Goal: Task Accomplishment & Management: Complete application form

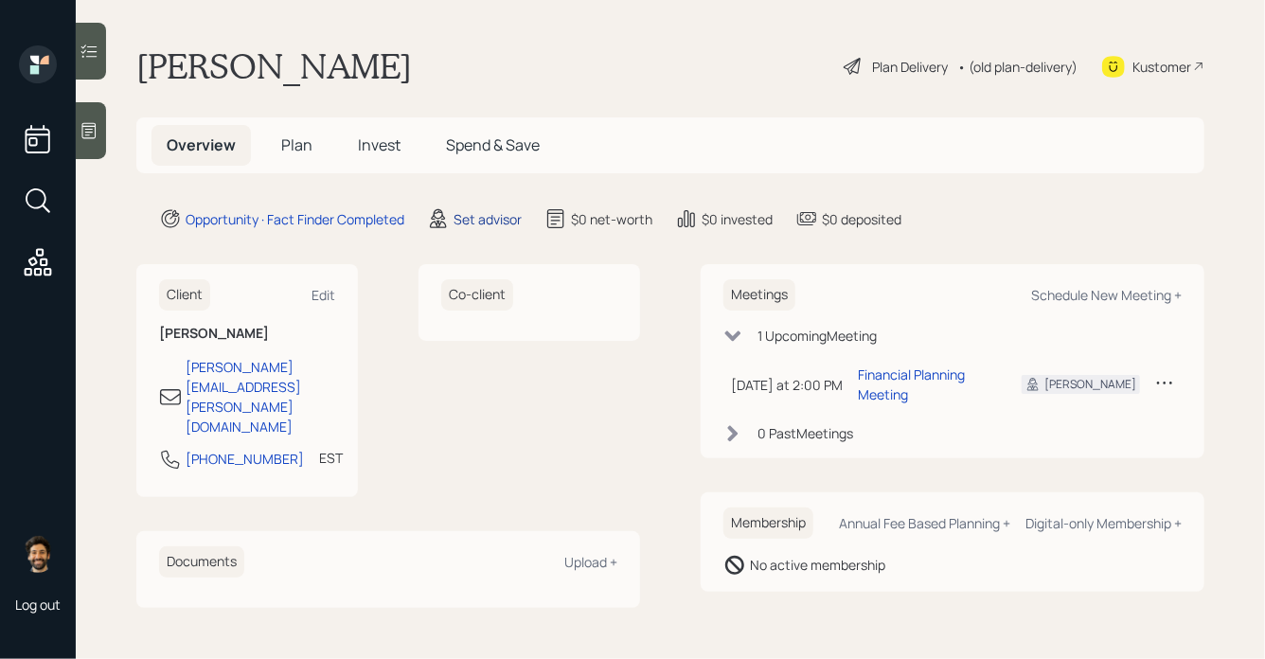
click at [472, 216] on div "Set advisor" at bounding box center [488, 219] width 68 height 20
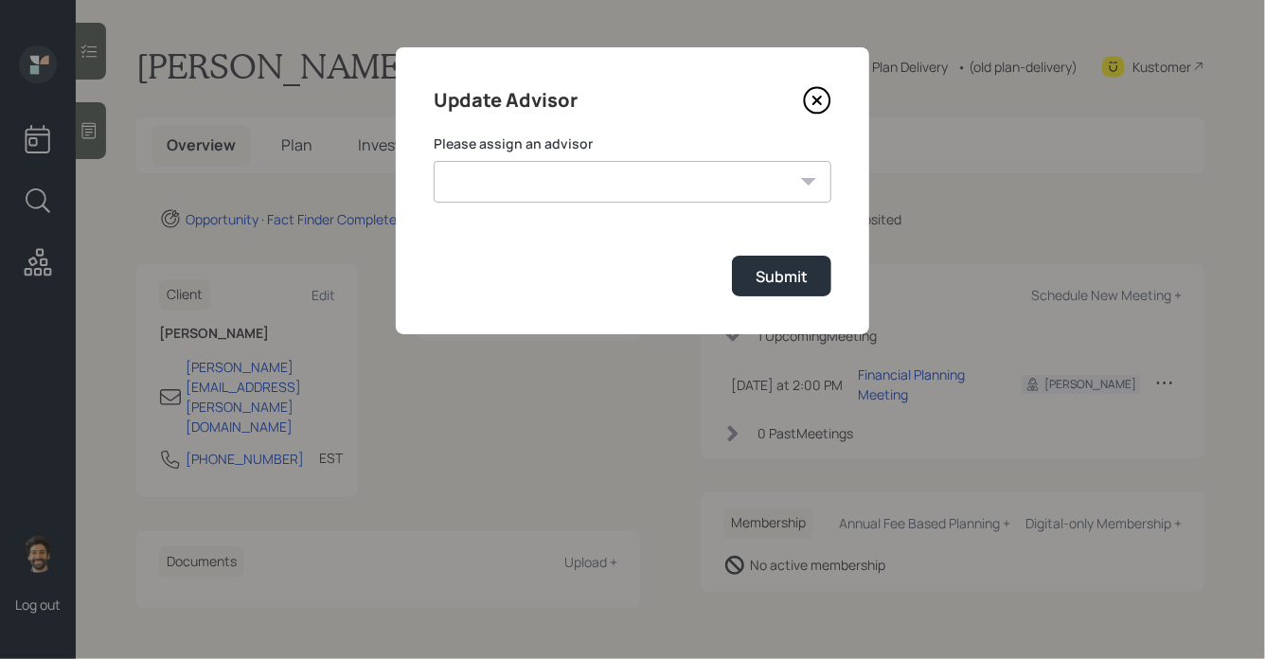
click at [525, 186] on select "[PERSON_NAME] [PERSON_NAME] End [PERSON_NAME] [PERSON_NAME] [PERSON_NAME] [PERS…" at bounding box center [633, 182] width 398 height 42
select select "f14b762f-c7c2-4b89-9227-8fa891345eea"
click at [434, 161] on select "[PERSON_NAME] [PERSON_NAME] End [PERSON_NAME] [PERSON_NAME] [PERSON_NAME] [PERS…" at bounding box center [633, 182] width 398 height 42
click at [798, 269] on div "Submit" at bounding box center [782, 276] width 52 height 21
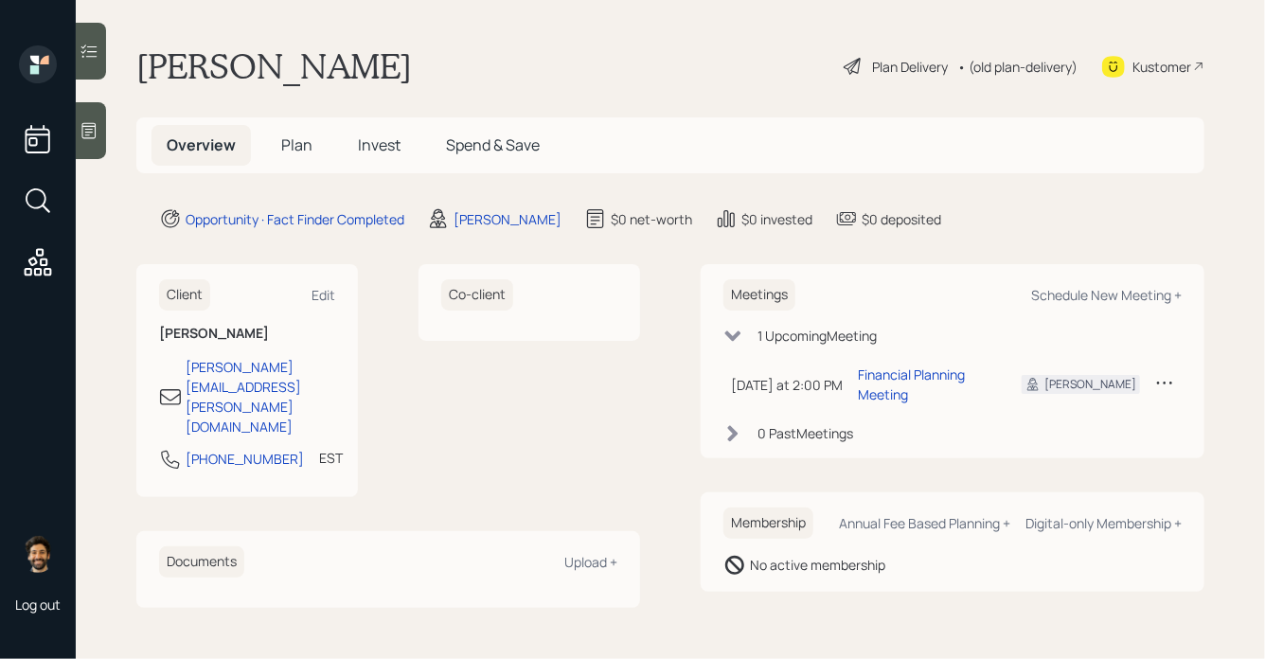
click at [94, 133] on icon at bounding box center [89, 130] width 19 height 19
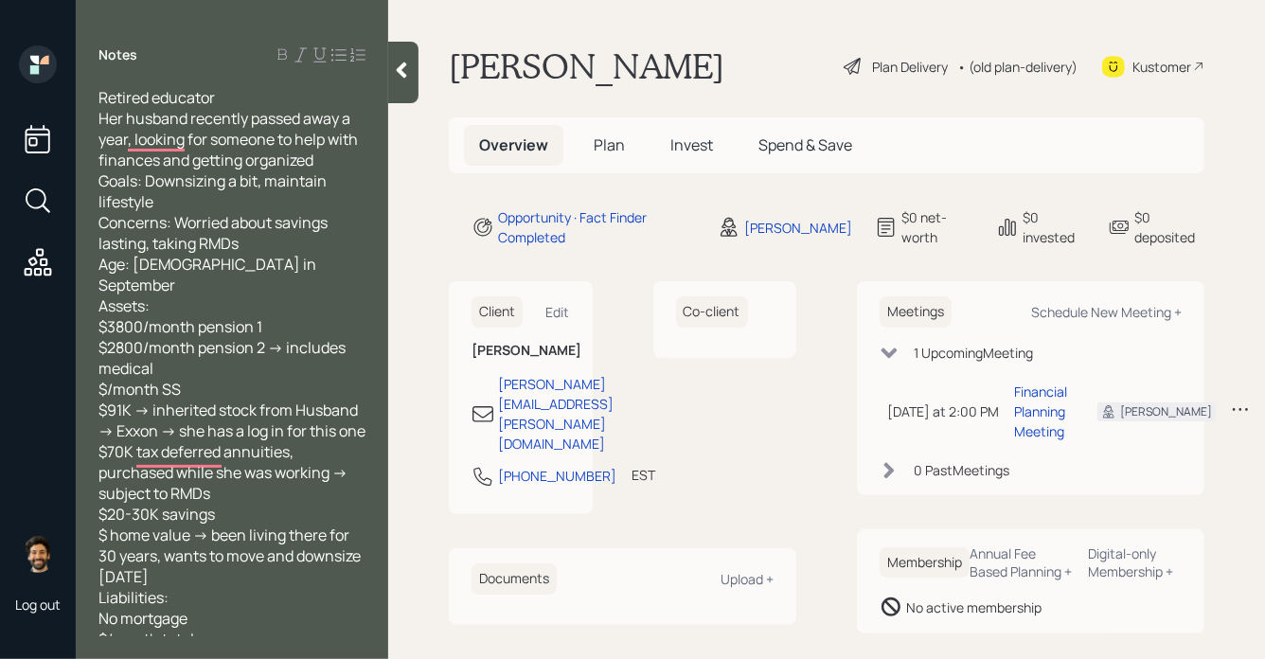
click at [600, 141] on span "Plan" at bounding box center [609, 144] width 31 height 21
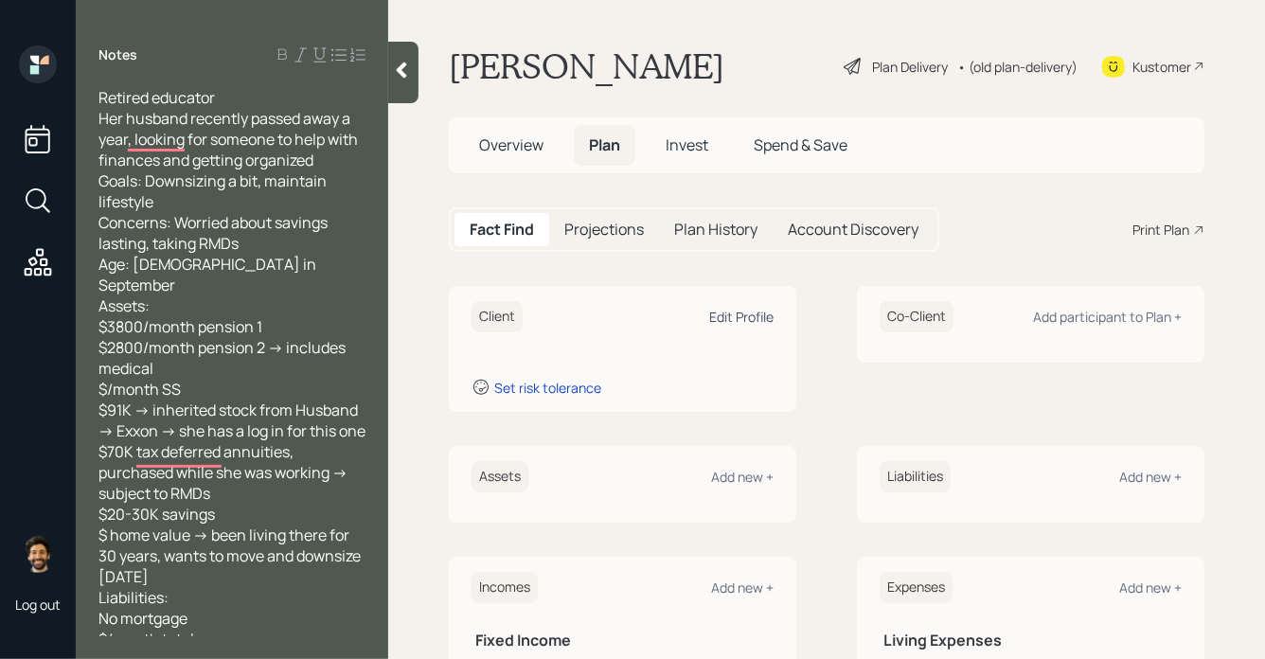
click at [740, 317] on div "Edit Profile" at bounding box center [741, 317] width 64 height 18
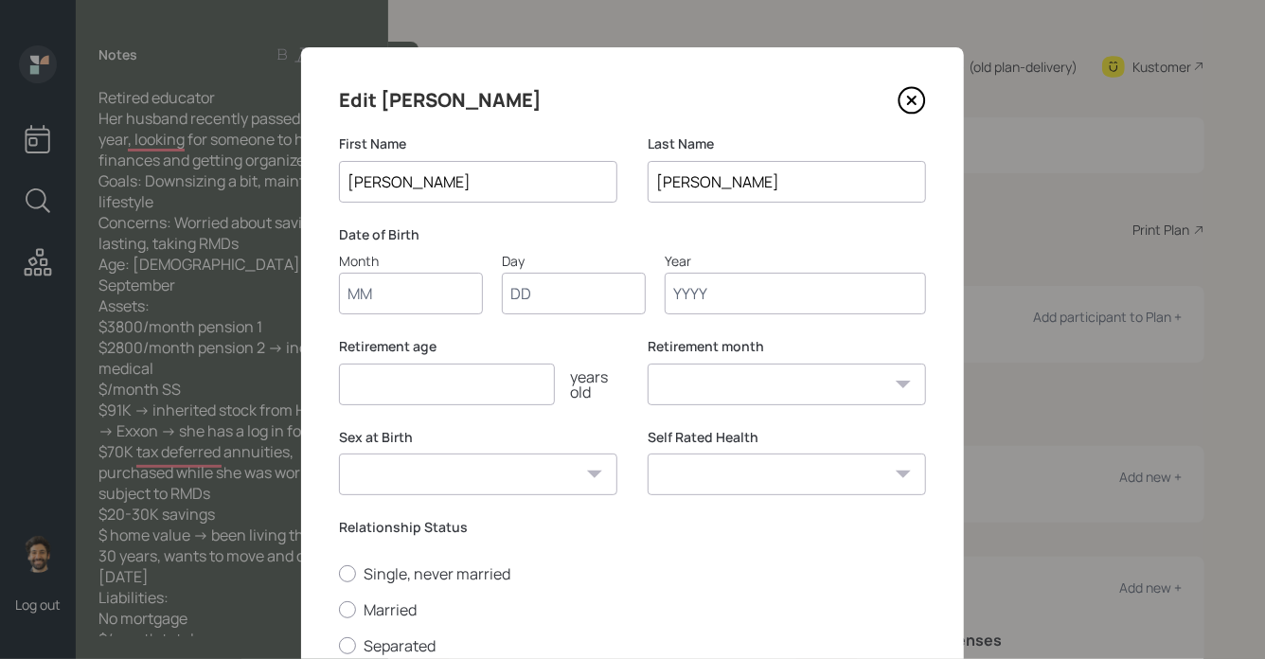
click at [405, 305] on input "Month" at bounding box center [411, 294] width 144 height 42
click at [419, 294] on input "01" at bounding box center [411, 294] width 144 height 42
type input "0="
type input "09"
click at [412, 288] on input "0=" at bounding box center [411, 294] width 144 height 42
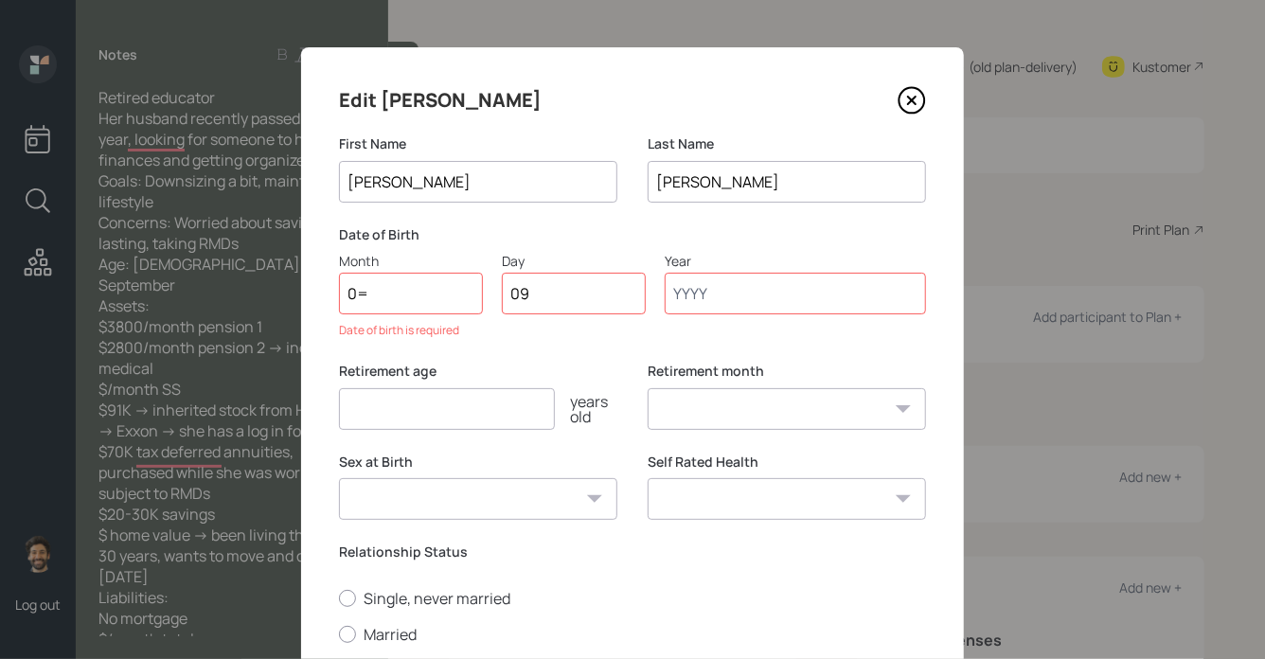
click at [379, 291] on input "0=" at bounding box center [411, 294] width 144 height 42
type input "09"
type input "01"
click at [742, 294] on input "Year" at bounding box center [795, 294] width 261 height 42
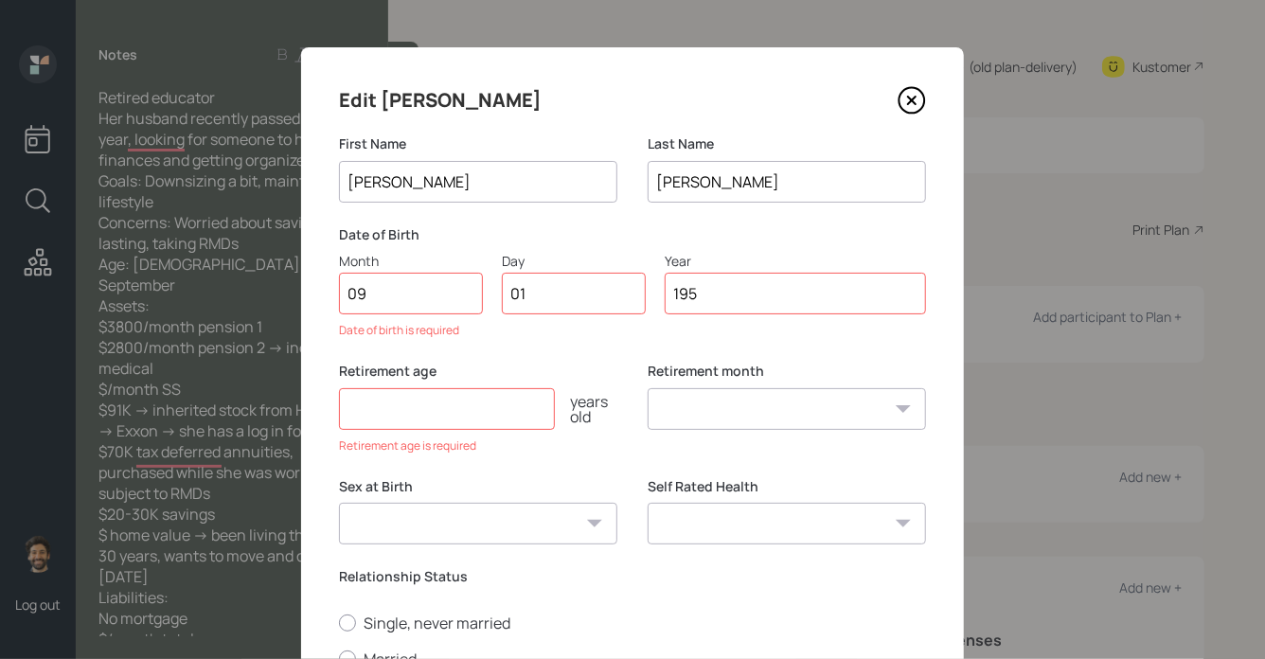
type input "1955"
select select "9"
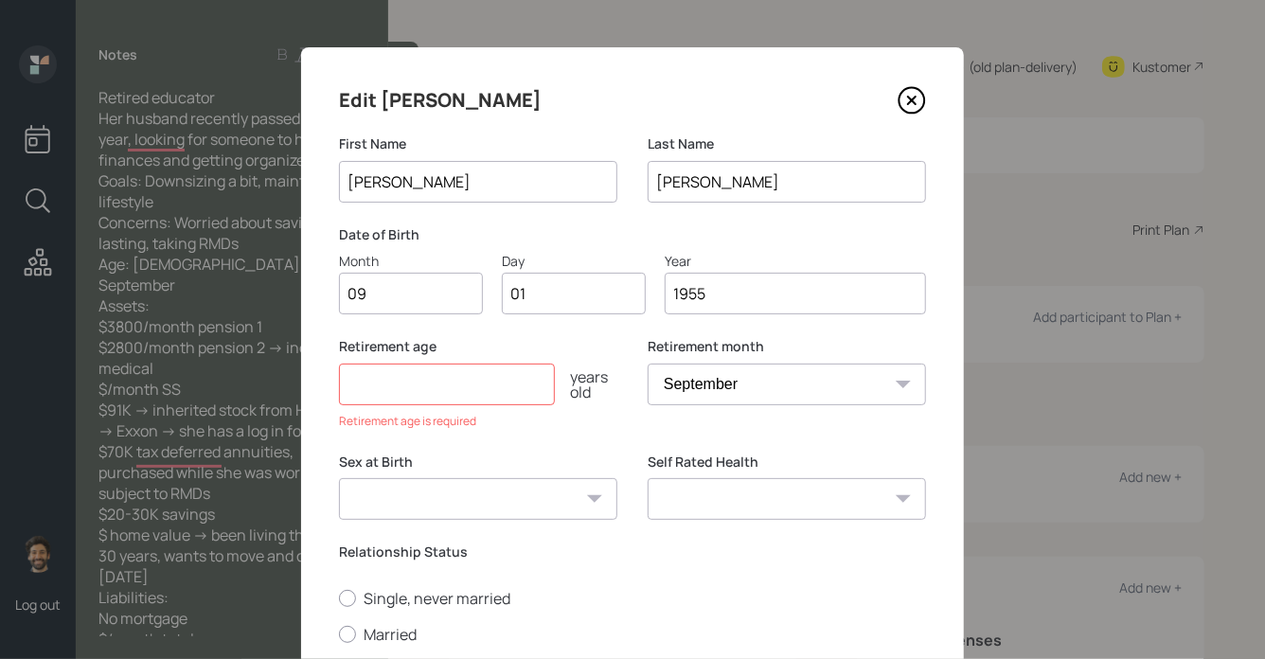
type input "1955"
click at [449, 384] on input "number" at bounding box center [447, 385] width 216 height 42
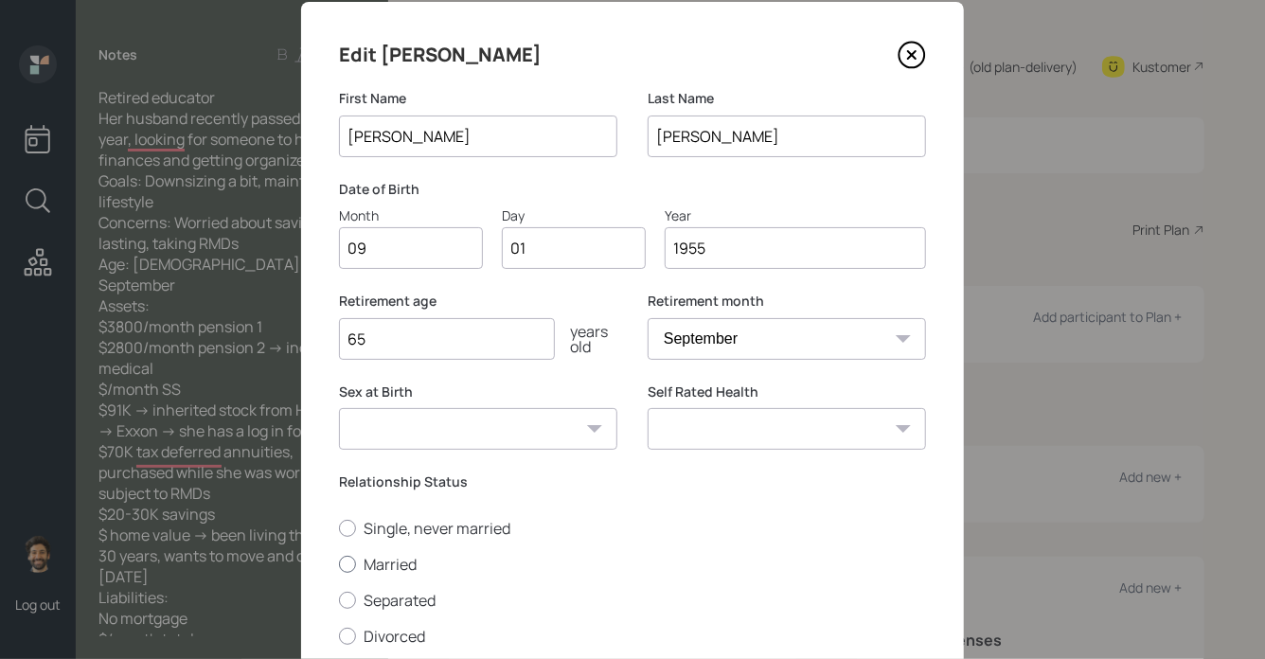
scroll to position [106, 0]
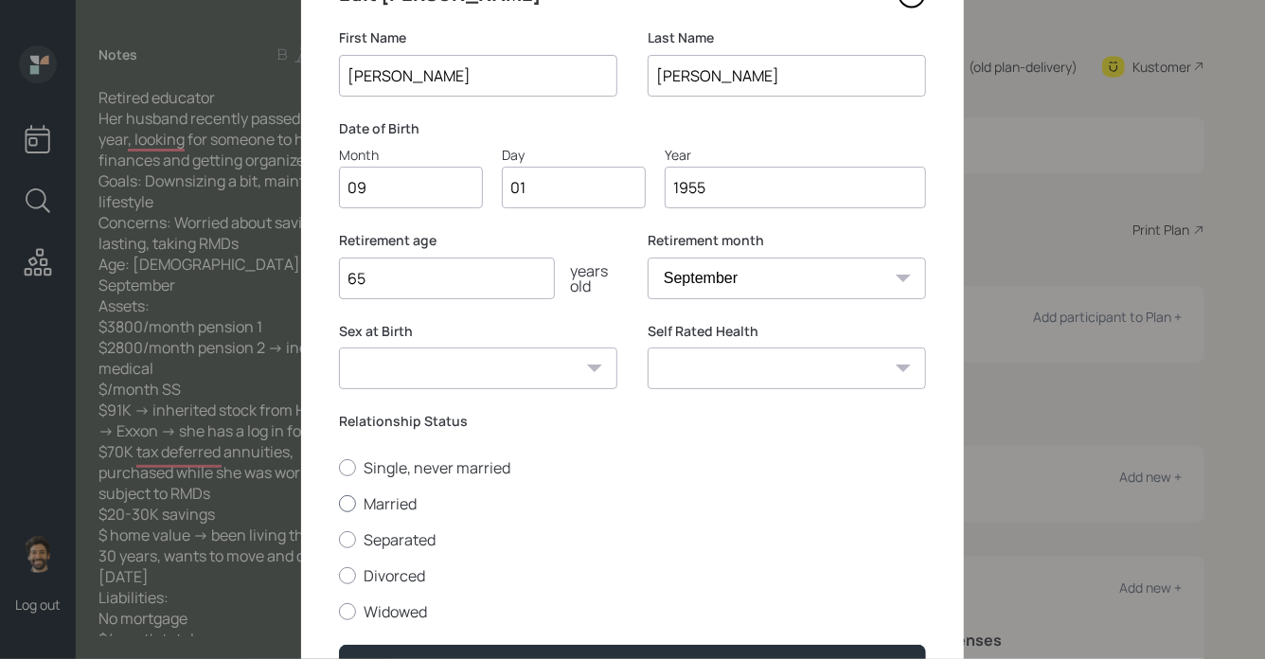
type input "65"
click at [393, 493] on label "Married" at bounding box center [632, 503] width 587 height 21
click at [339, 503] on input "Married" at bounding box center [338, 503] width 1 height 1
radio input "true"
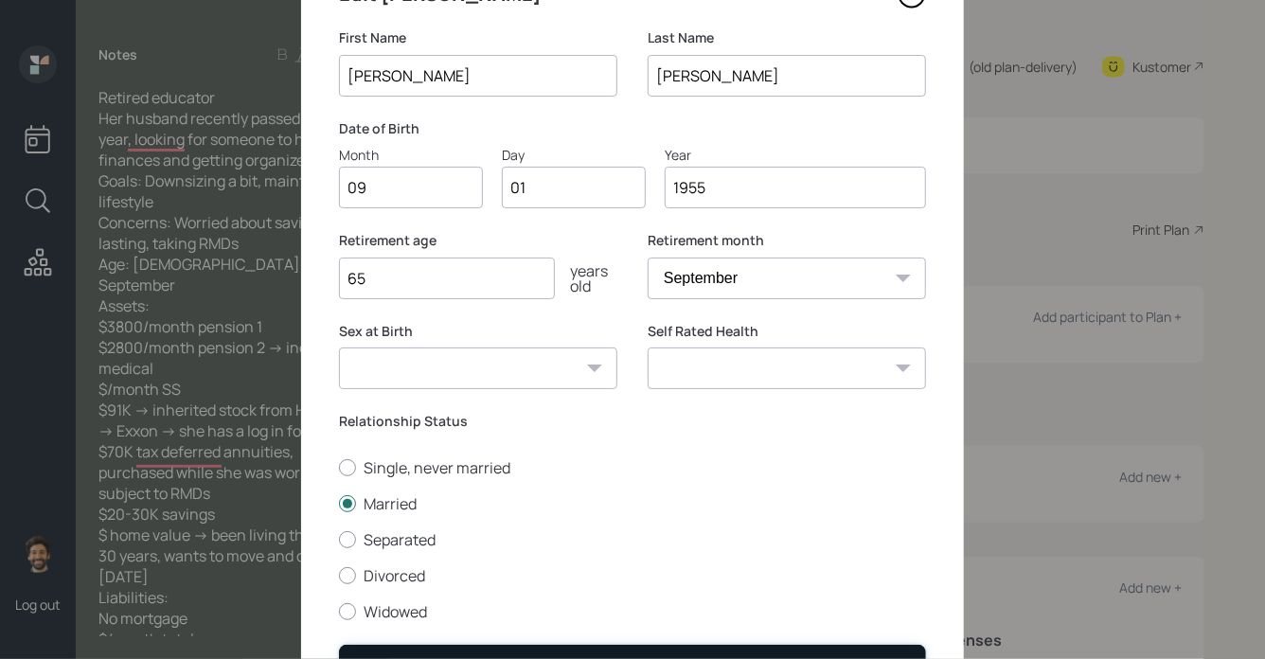
click at [396, 648] on button "Save" at bounding box center [632, 665] width 587 height 41
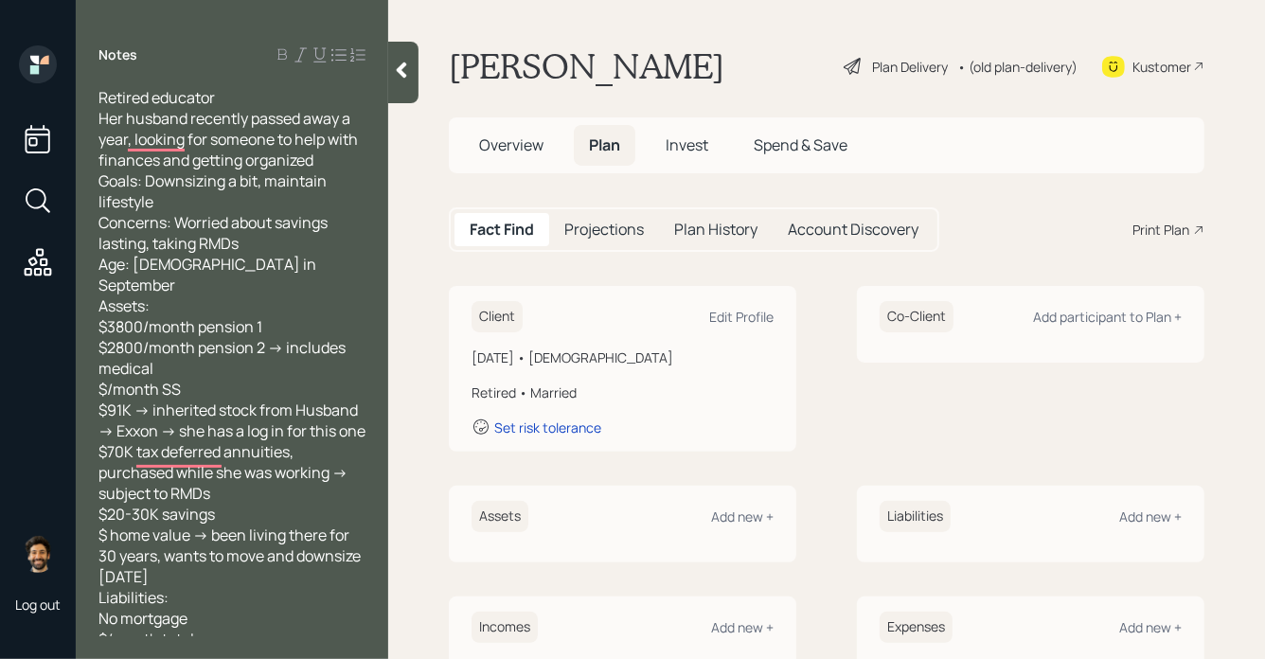
scroll to position [19, 0]
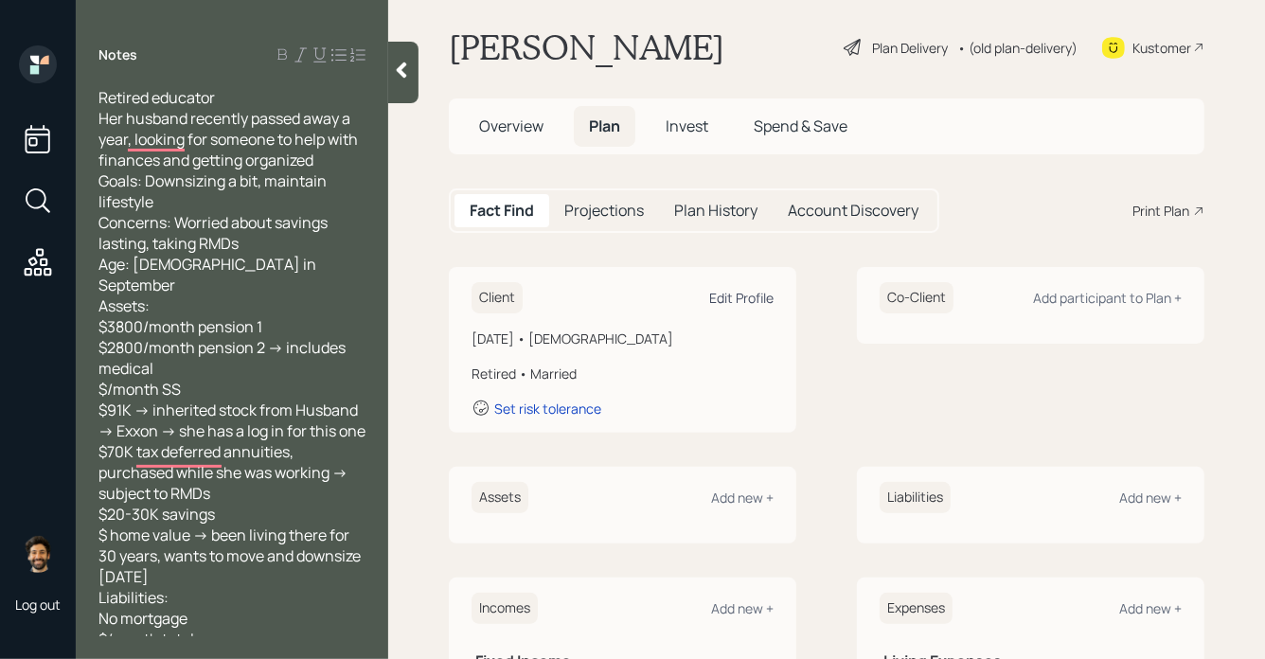
click at [751, 297] on div "Edit Profile" at bounding box center [741, 298] width 64 height 18
select select "9"
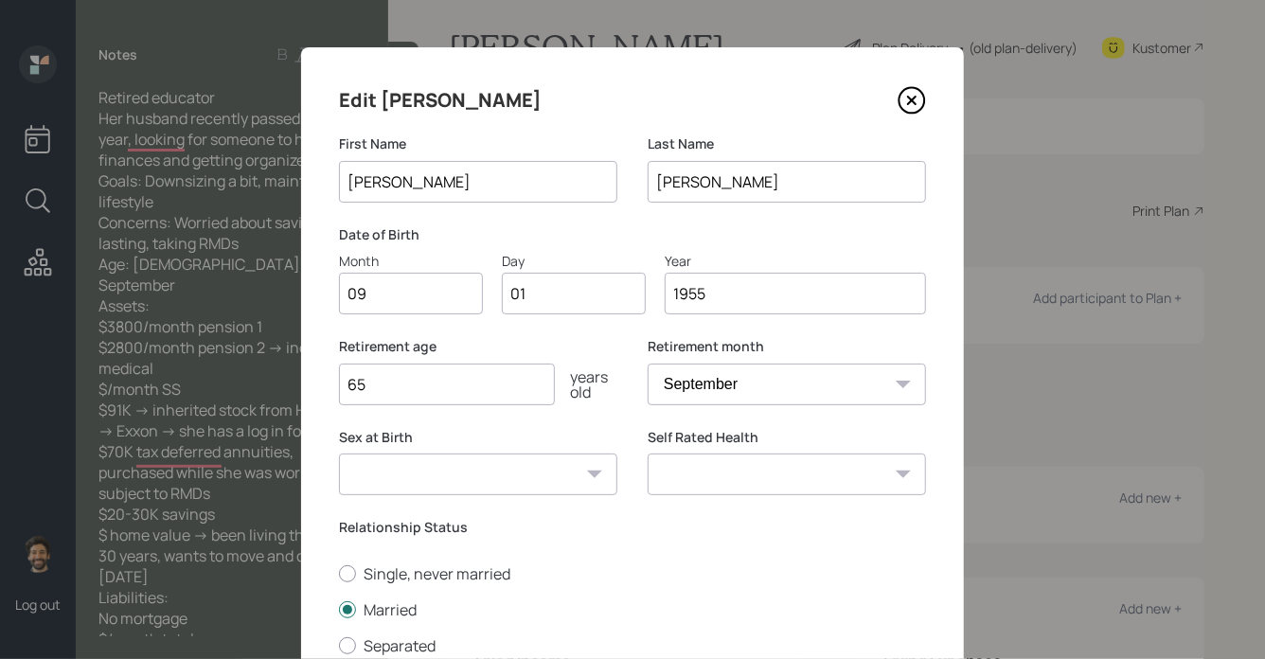
click at [759, 299] on input "1955" at bounding box center [795, 294] width 261 height 42
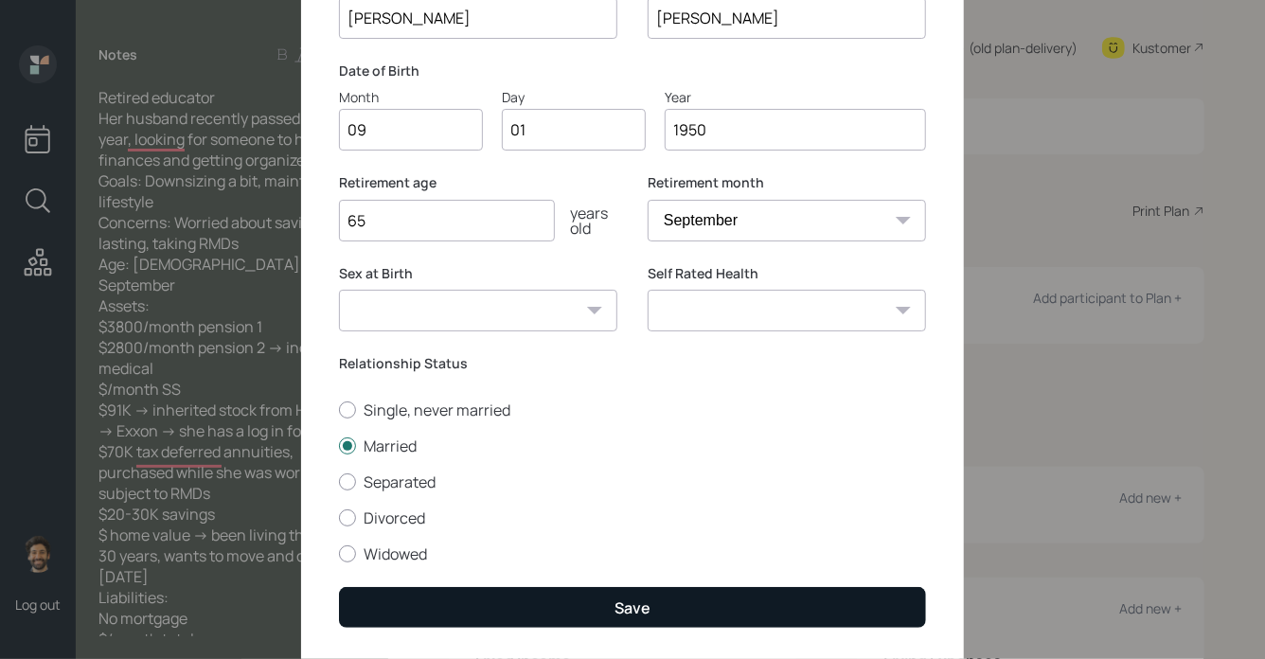
type input "1950"
click at [463, 609] on button "Save" at bounding box center [632, 607] width 587 height 41
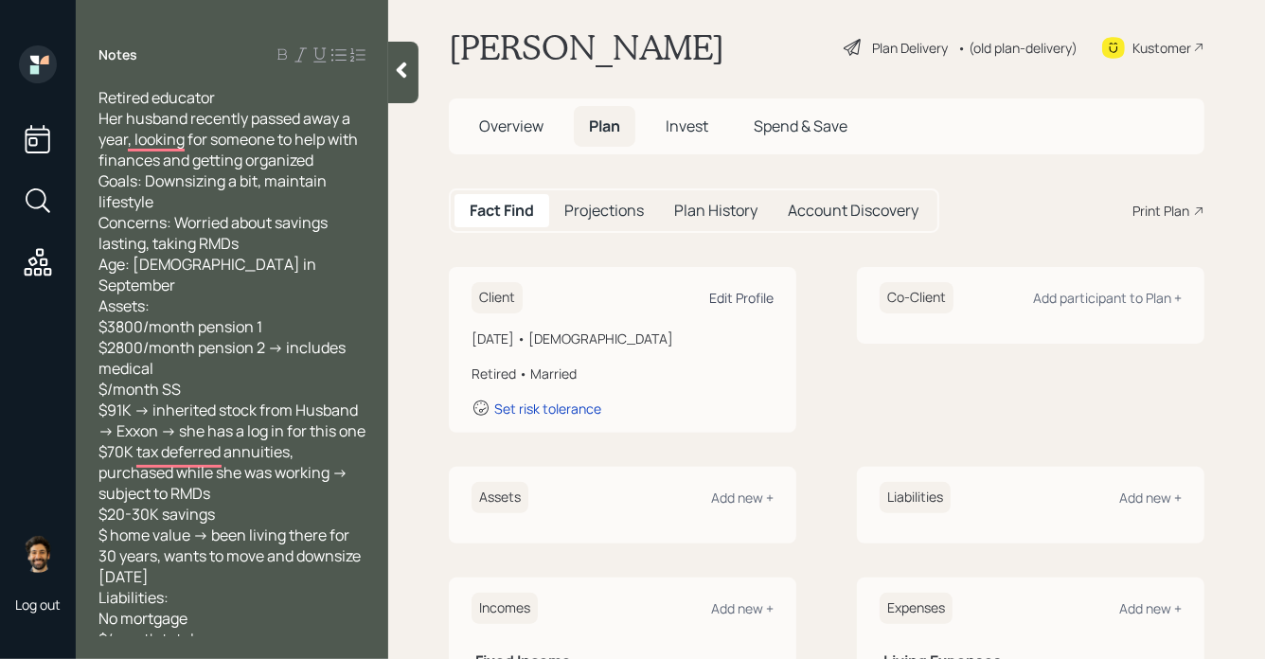
click at [749, 295] on div "Edit Profile" at bounding box center [741, 298] width 64 height 18
select select "9"
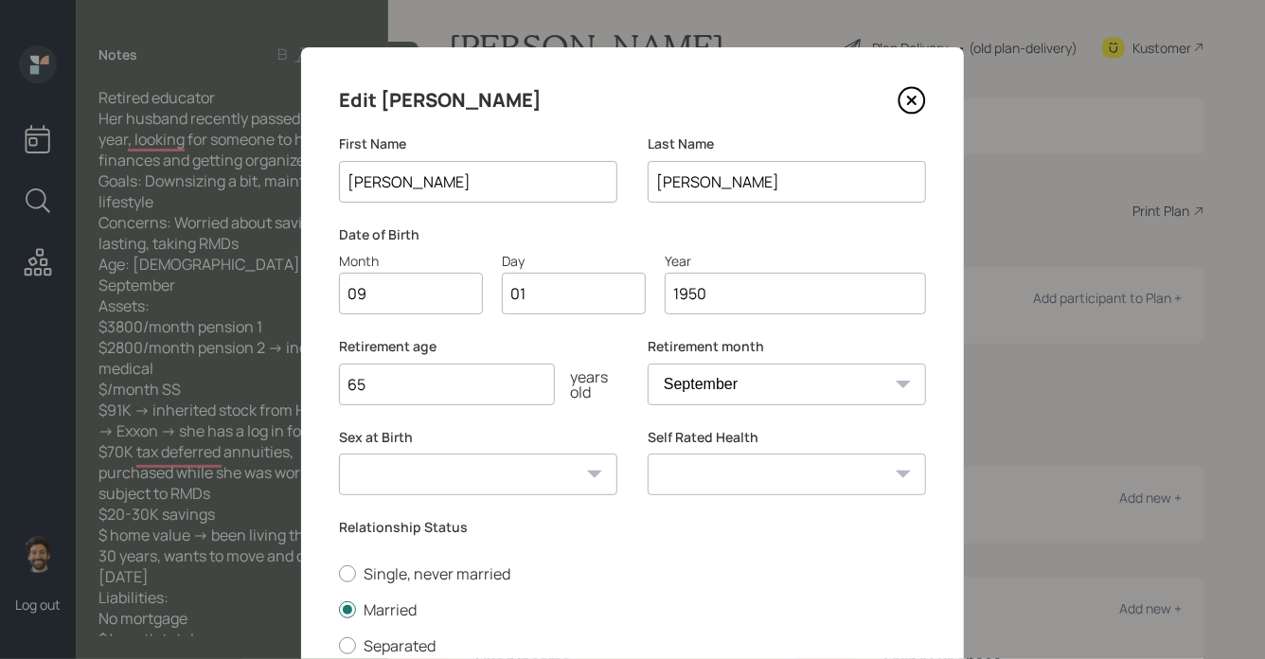
click at [743, 302] on input "1950" at bounding box center [795, 294] width 261 height 42
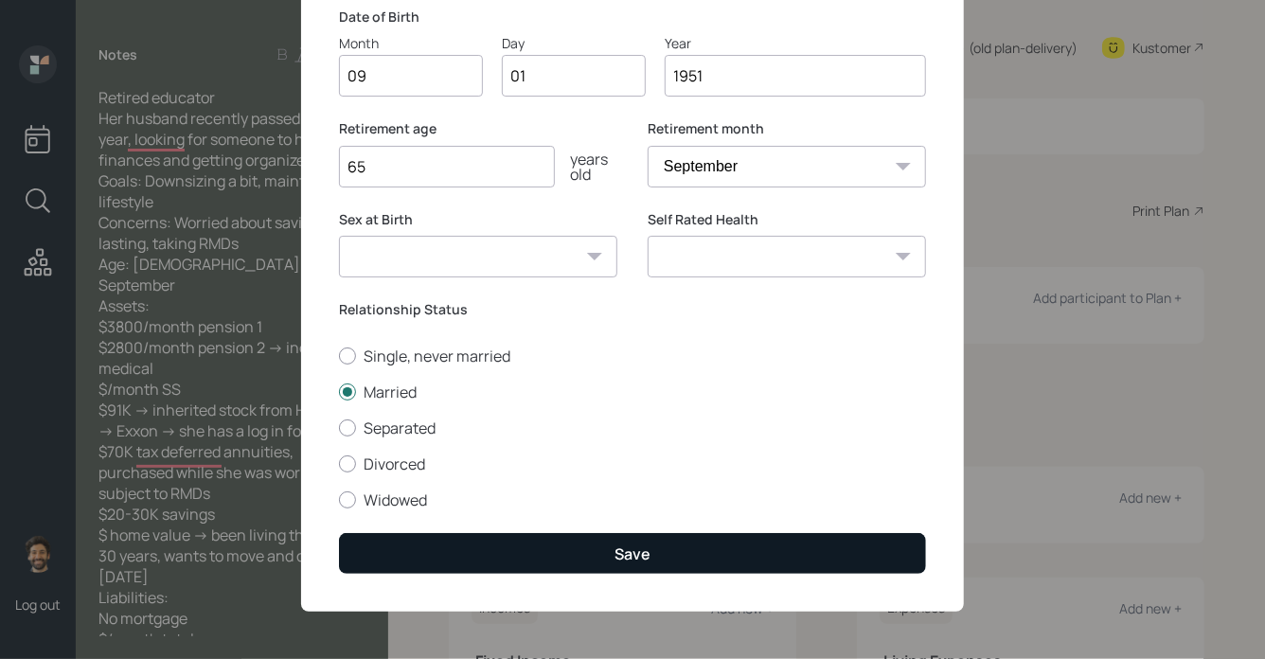
type input "1951"
click at [434, 566] on button "Save" at bounding box center [632, 553] width 587 height 41
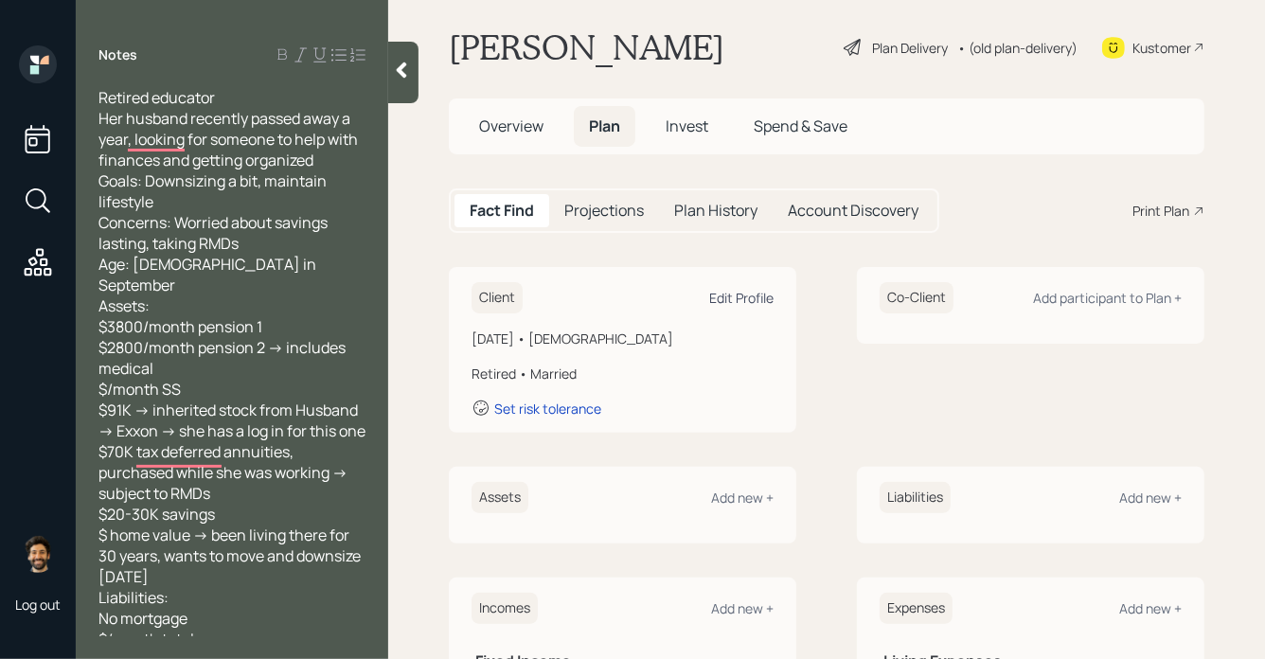
click at [713, 297] on div "Edit Profile" at bounding box center [741, 298] width 64 height 18
select select "9"
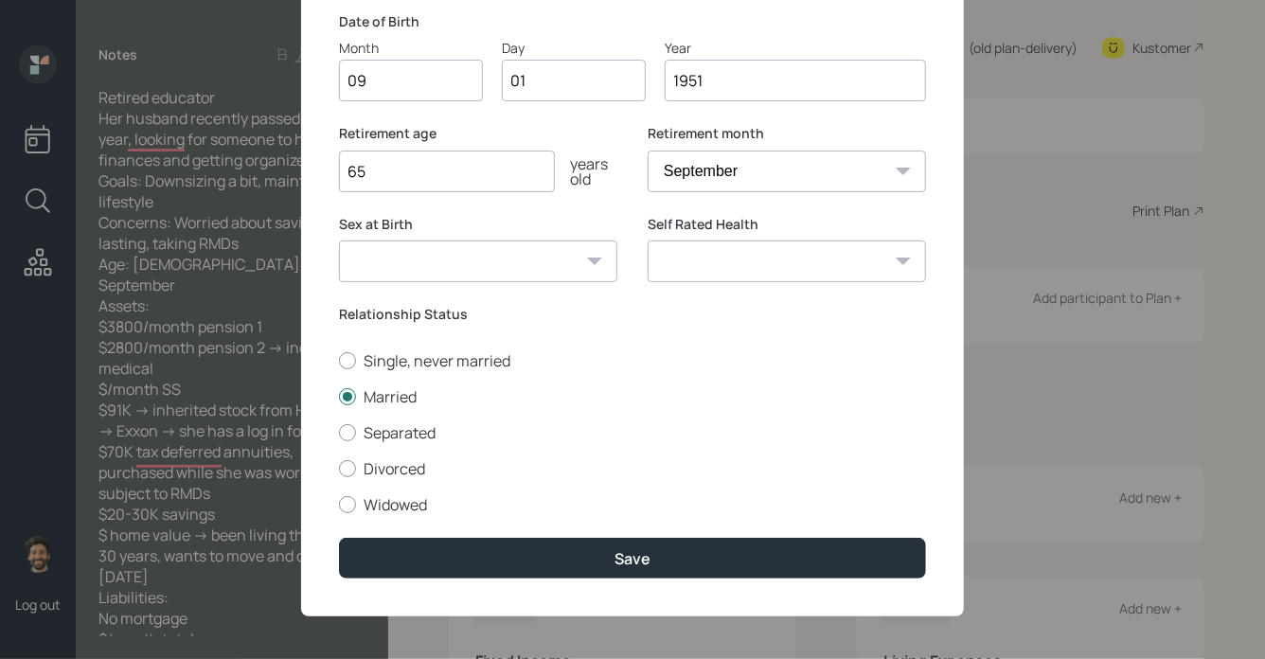
scroll to position [220, 0]
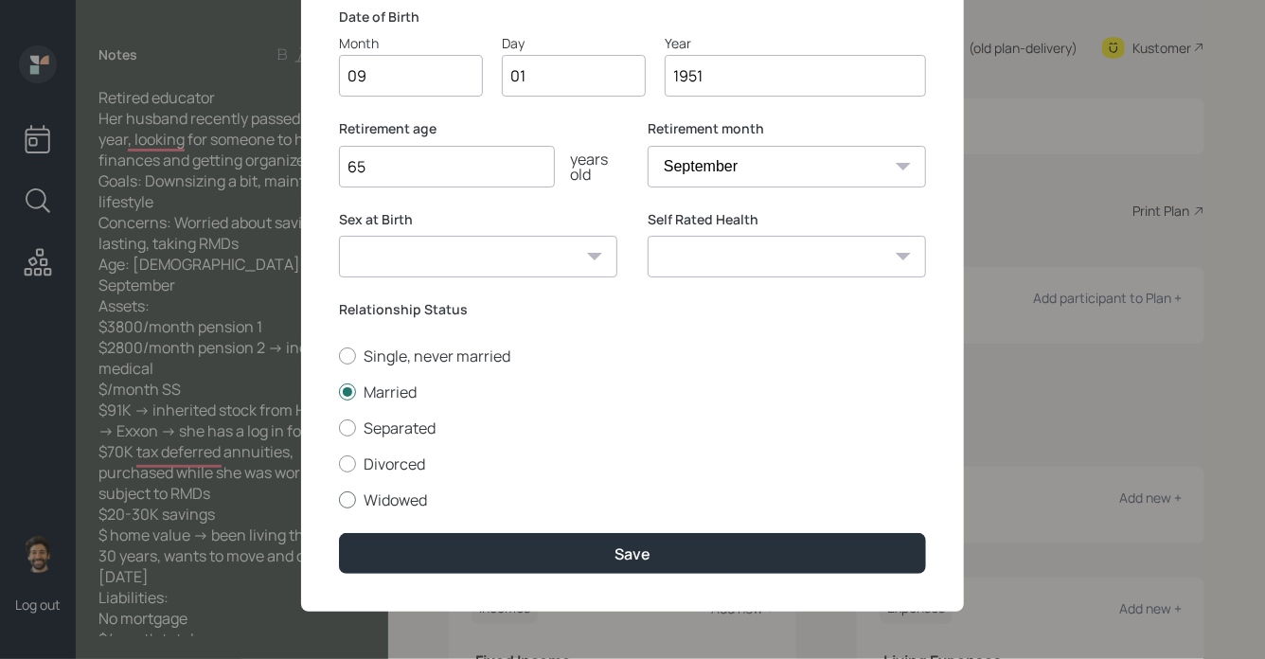
click at [373, 504] on label "Widowed" at bounding box center [632, 500] width 587 height 21
click at [339, 500] on input "Widowed" at bounding box center [338, 499] width 1 height 1
radio input "true"
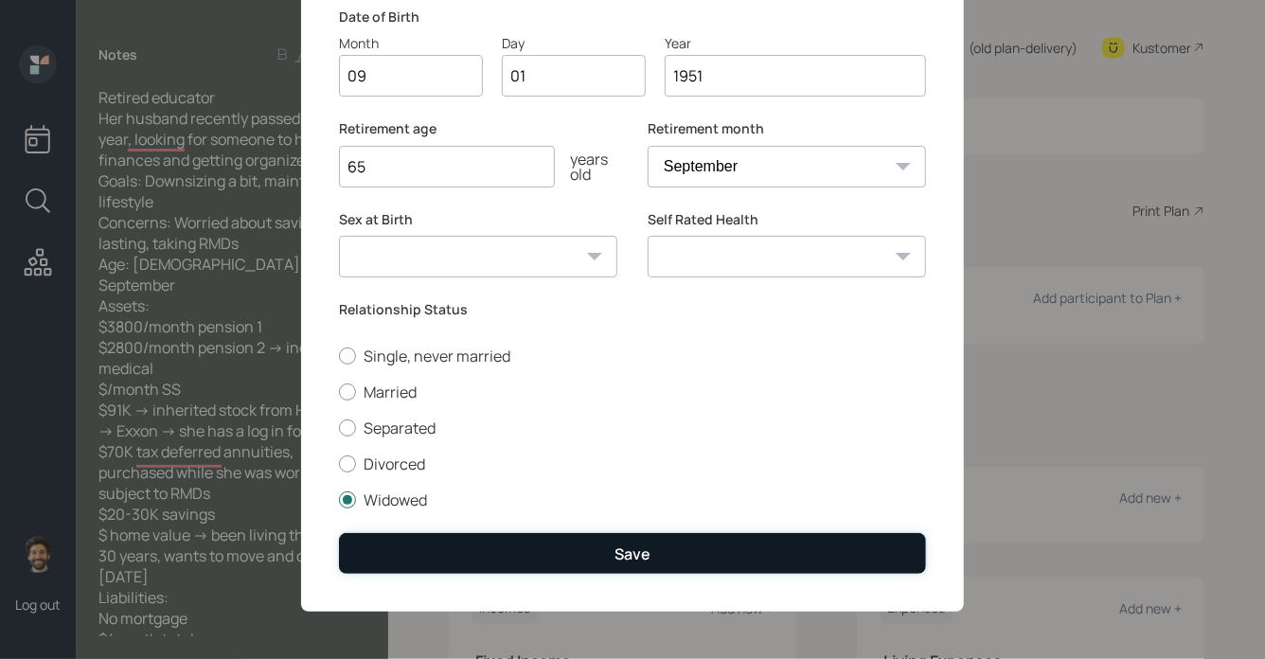
click at [404, 566] on button "Save" at bounding box center [632, 553] width 587 height 41
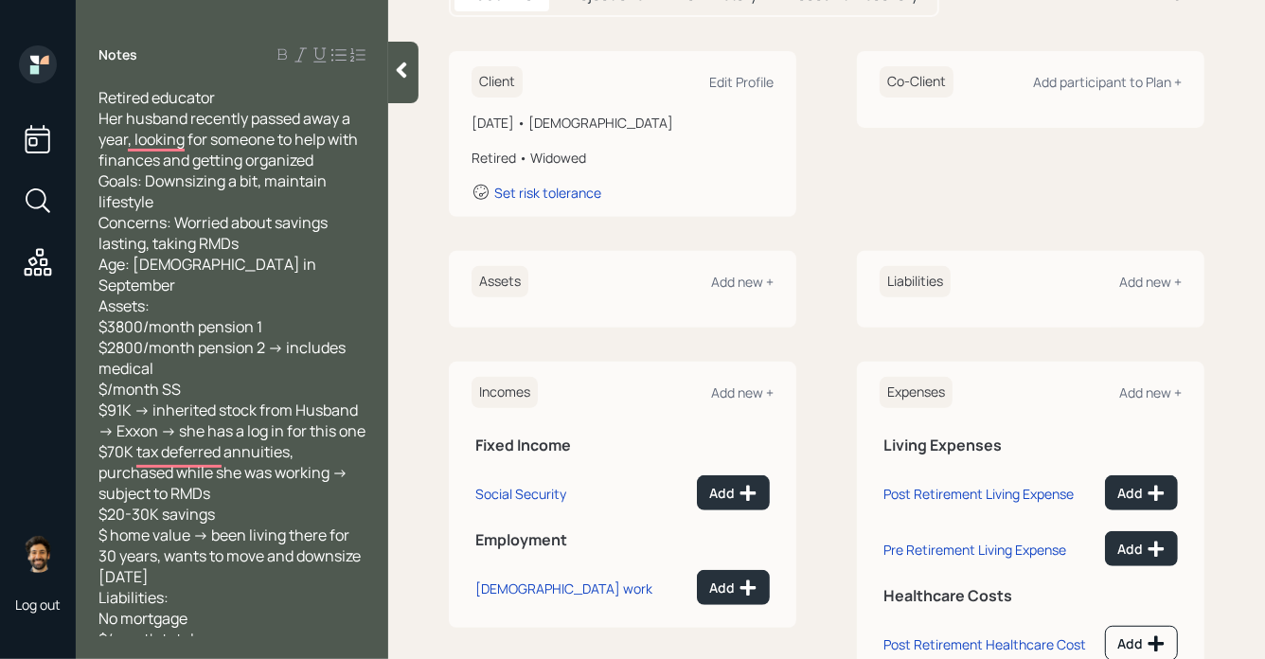
scroll to position [303, 0]
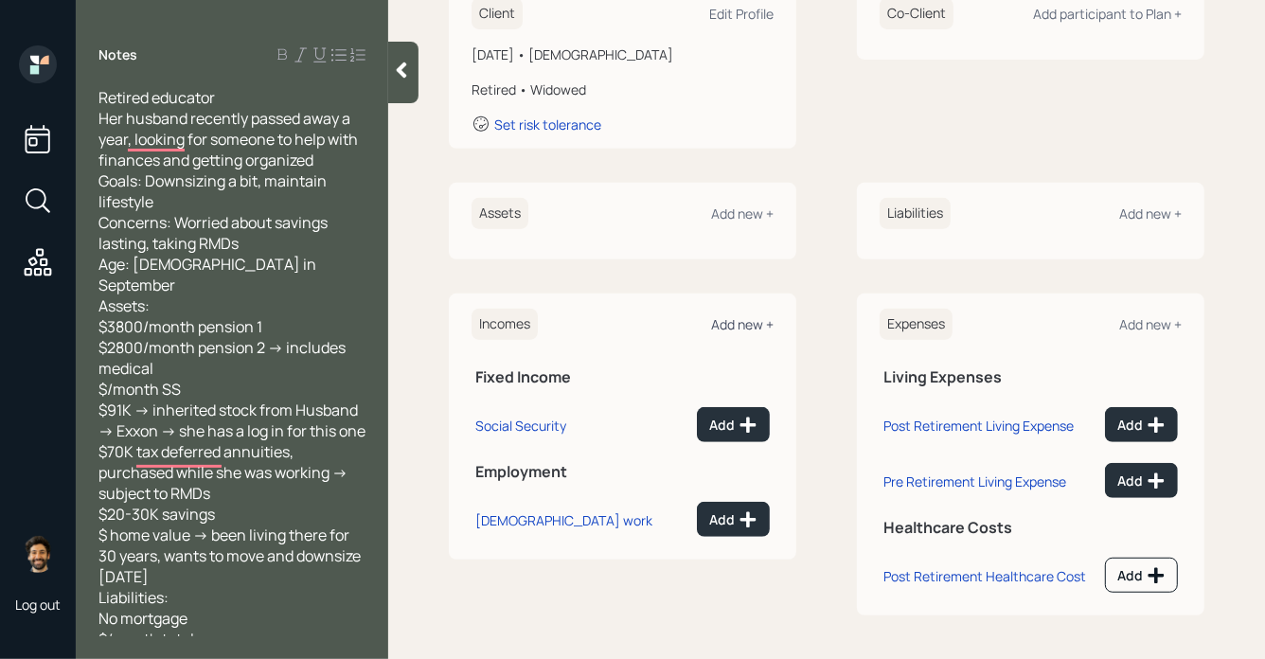
click at [734, 328] on div "Add new +" at bounding box center [742, 324] width 62 height 18
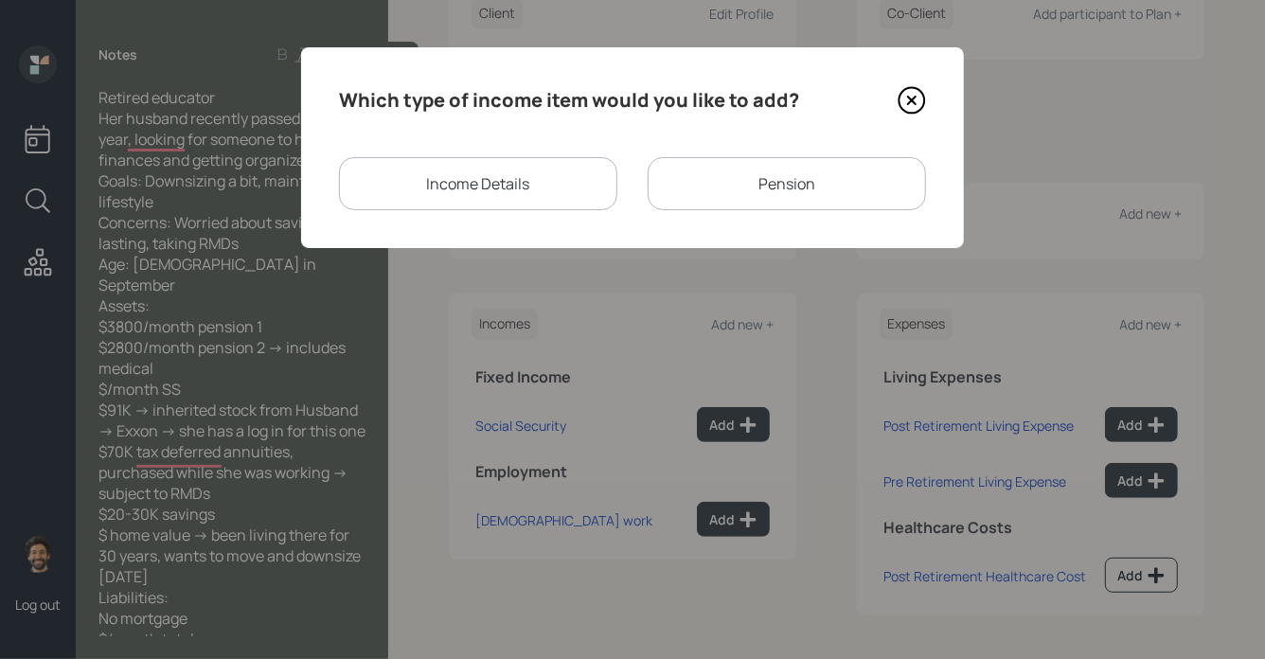
click at [712, 169] on div "Pension" at bounding box center [787, 183] width 278 height 53
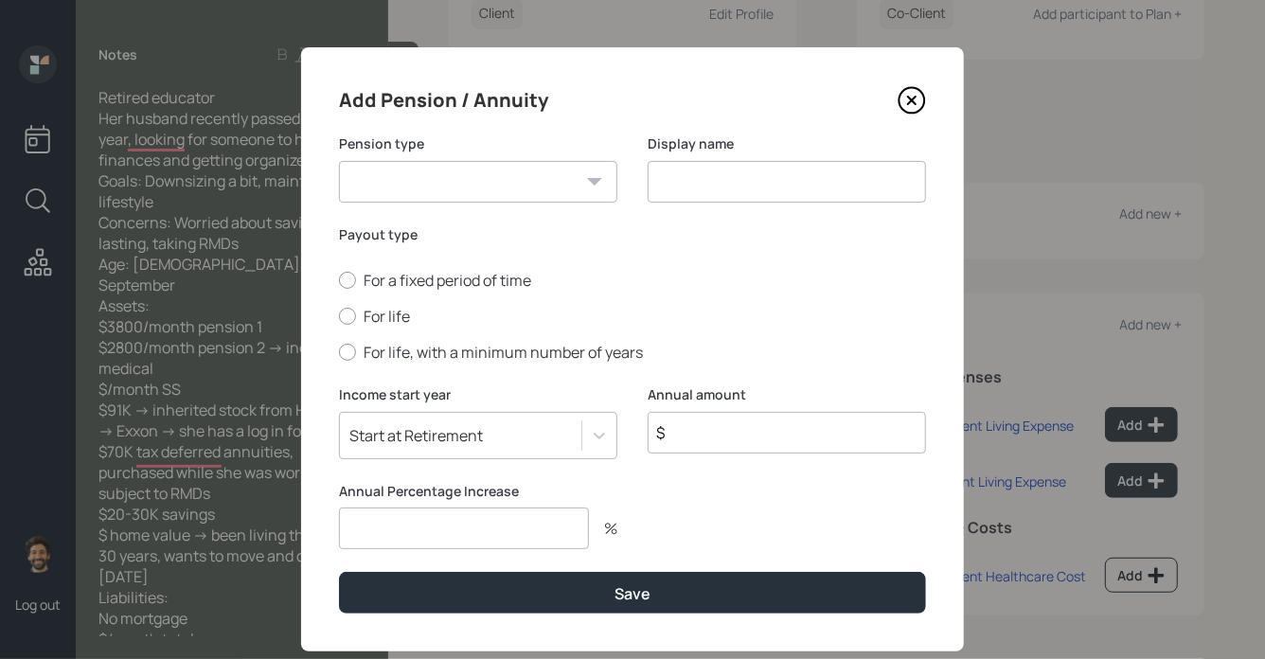
click at [497, 184] on select "Pension Annuity" at bounding box center [478, 182] width 278 height 42
select select "pension"
click at [339, 161] on select "Pension Annuity" at bounding box center [478, 182] width 278 height 42
click at [727, 178] on input at bounding box center [787, 182] width 278 height 42
type input "Pensions (2)"
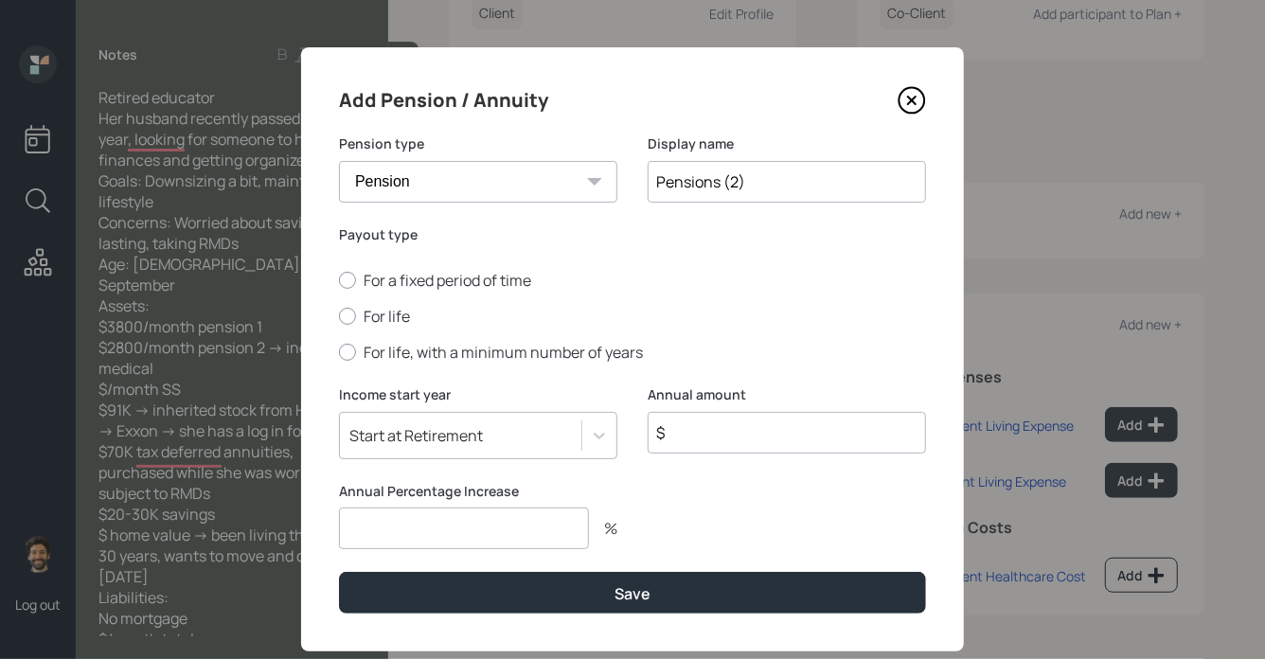
click at [705, 423] on input "$" at bounding box center [787, 433] width 278 height 42
type input "$ 79,200"
type input "0"
click at [384, 309] on label "For life" at bounding box center [632, 316] width 587 height 21
click at [339, 316] on input "For life" at bounding box center [338, 316] width 1 height 1
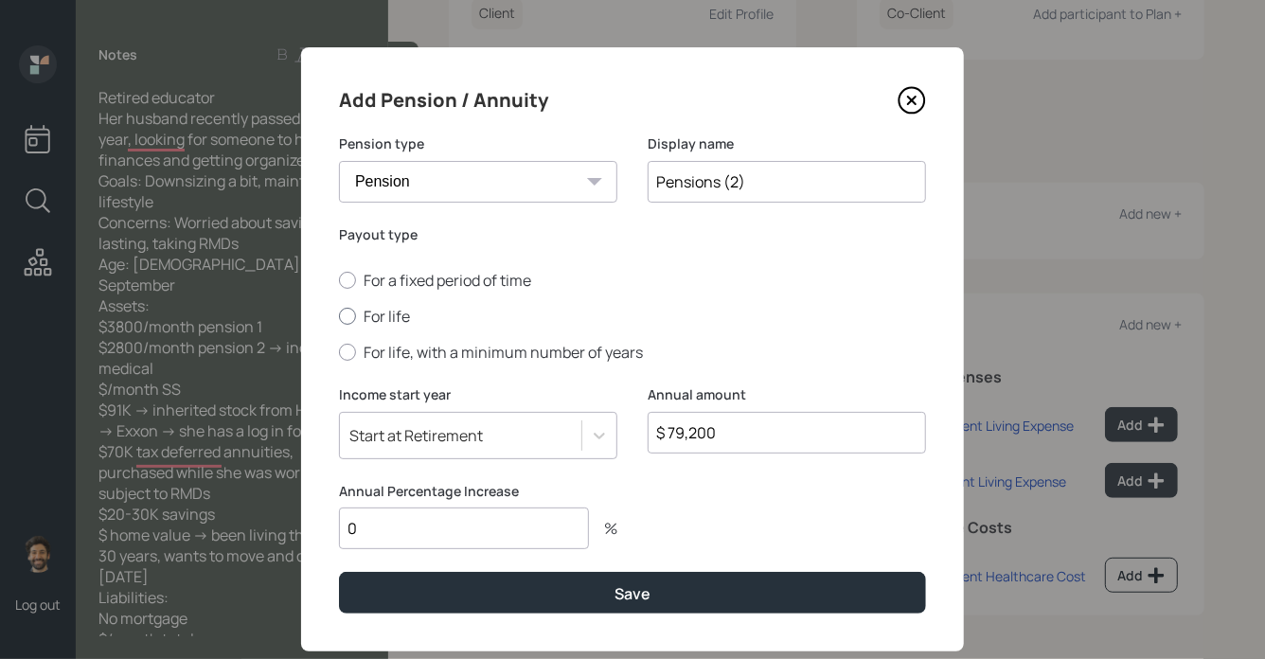
radio input "true"
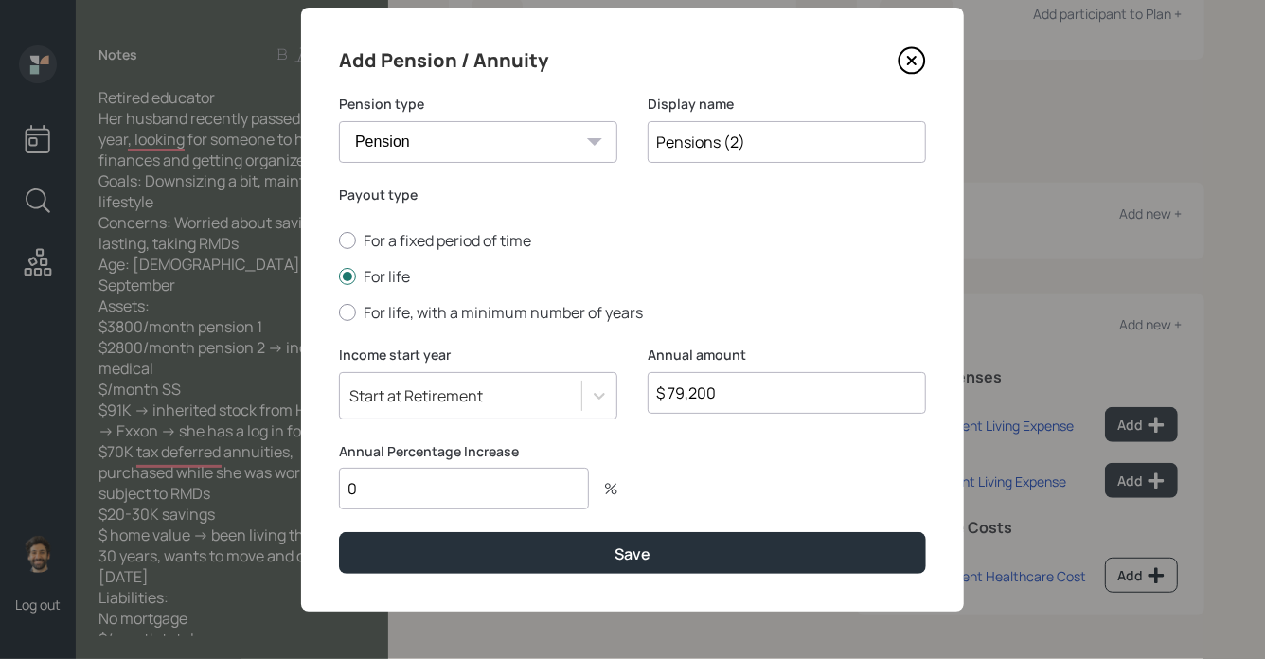
click at [392, 419] on div "Start at Retirement" at bounding box center [478, 395] width 278 height 47
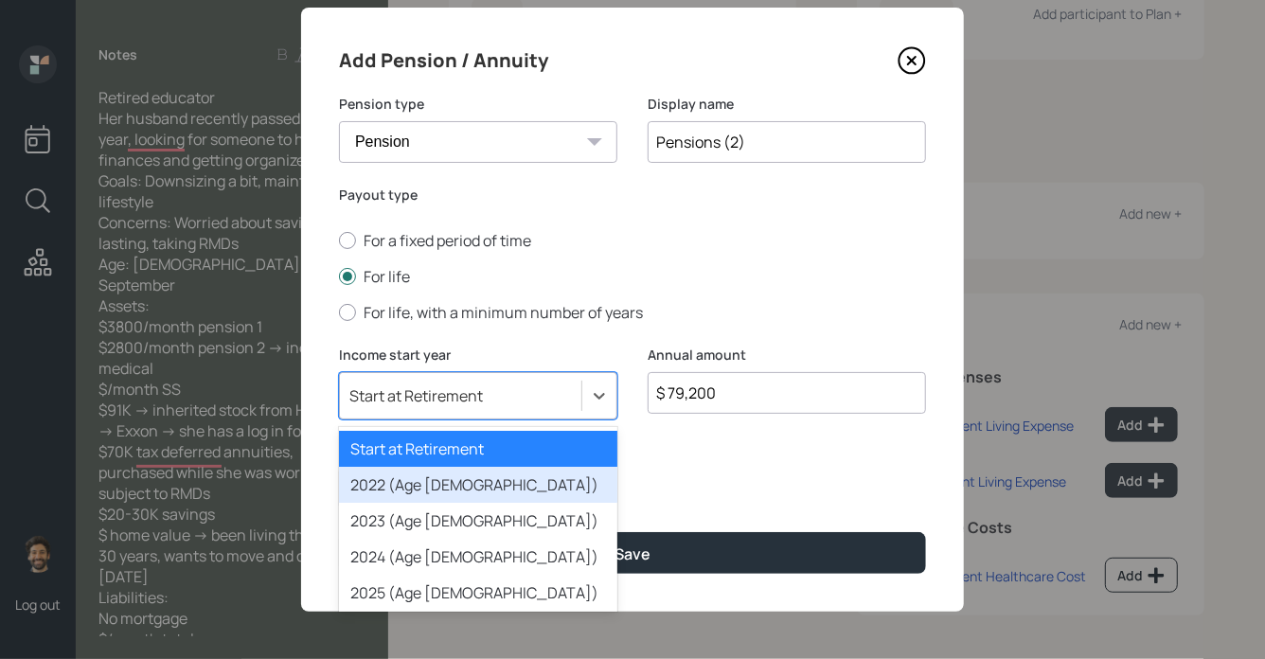
click at [411, 477] on div "2022 (Age [DEMOGRAPHIC_DATA])" at bounding box center [478, 485] width 278 height 36
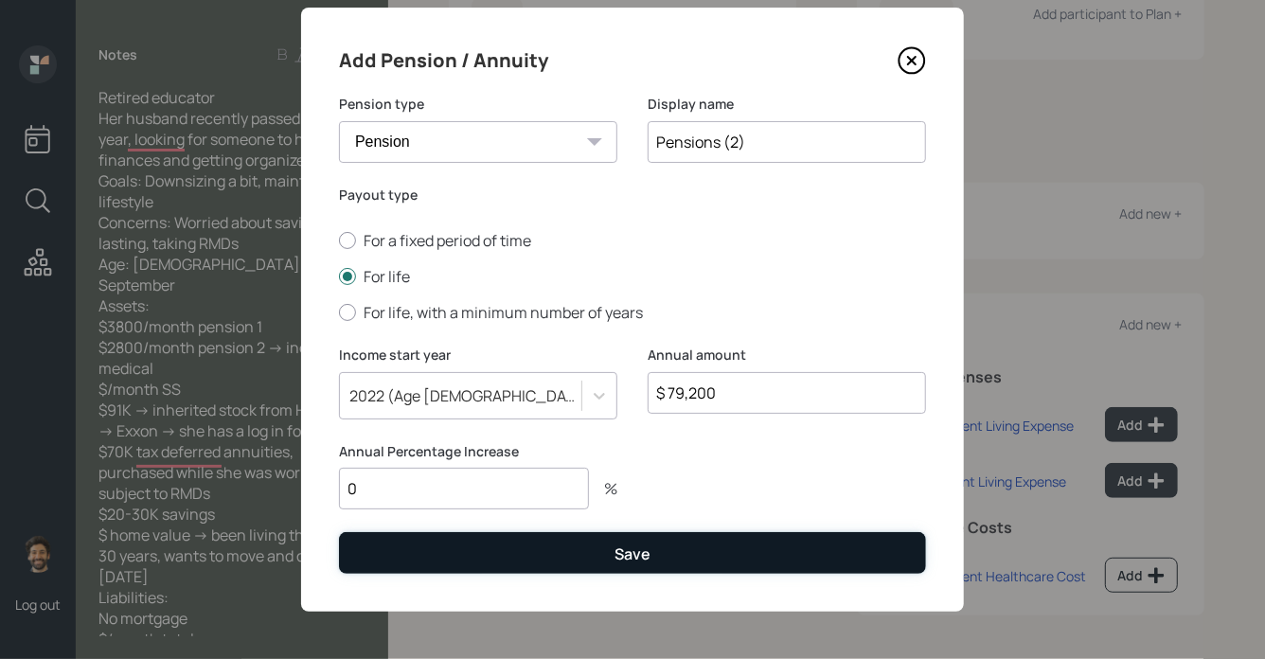
click at [419, 569] on button "Save" at bounding box center [632, 552] width 587 height 41
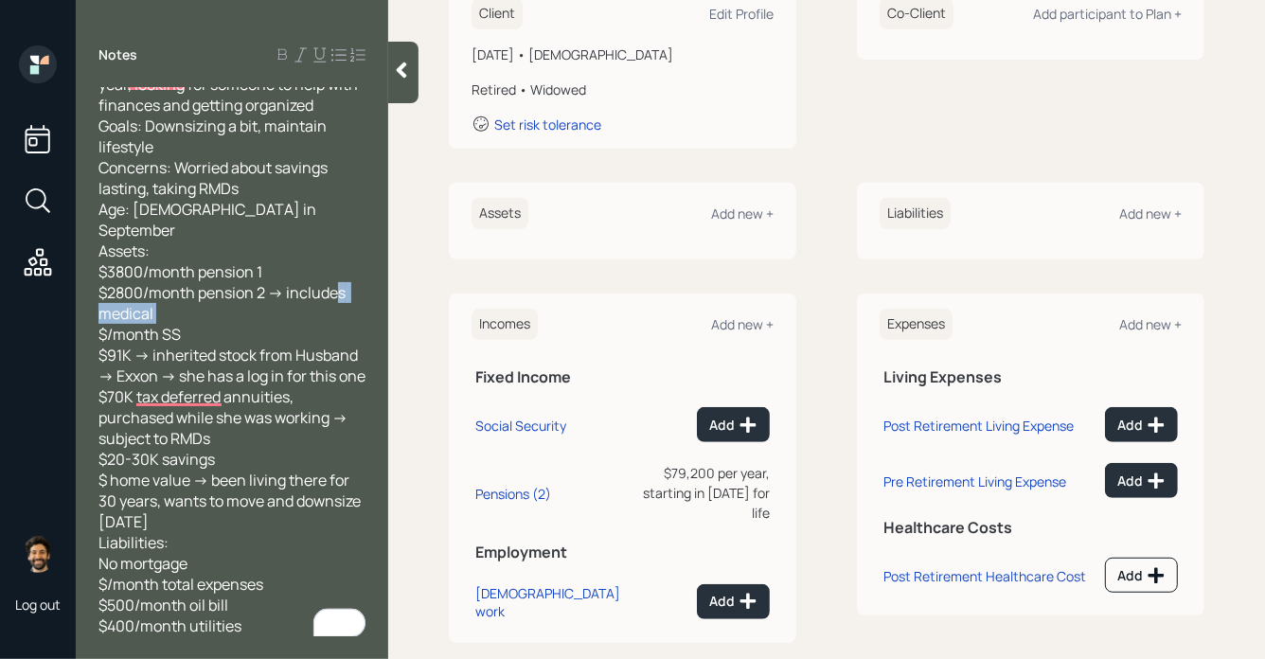
drag, startPoint x: 195, startPoint y: 310, endPoint x: 97, endPoint y: 310, distance: 98.5
click at [97, 310] on div "Retired educator Her husband recently passed away a year, looking for someone t…" at bounding box center [232, 361] width 312 height 549
click at [737, 424] on div "Add" at bounding box center [733, 425] width 48 height 19
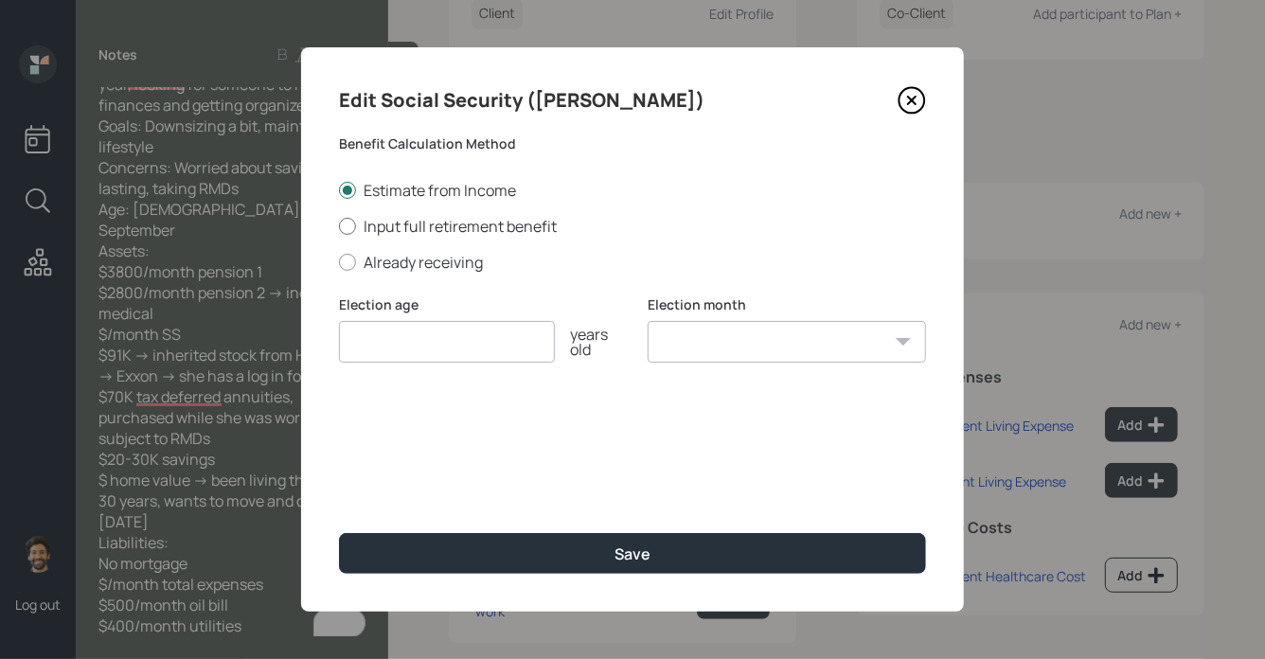
click at [458, 229] on label "Input full retirement benefit" at bounding box center [632, 226] width 587 height 21
click at [339, 226] on input "Input full retirement benefit" at bounding box center [338, 225] width 1 height 1
radio input "true"
click at [402, 255] on label "Already receiving" at bounding box center [632, 262] width 587 height 21
click at [339, 261] on input "Already receiving" at bounding box center [338, 261] width 1 height 1
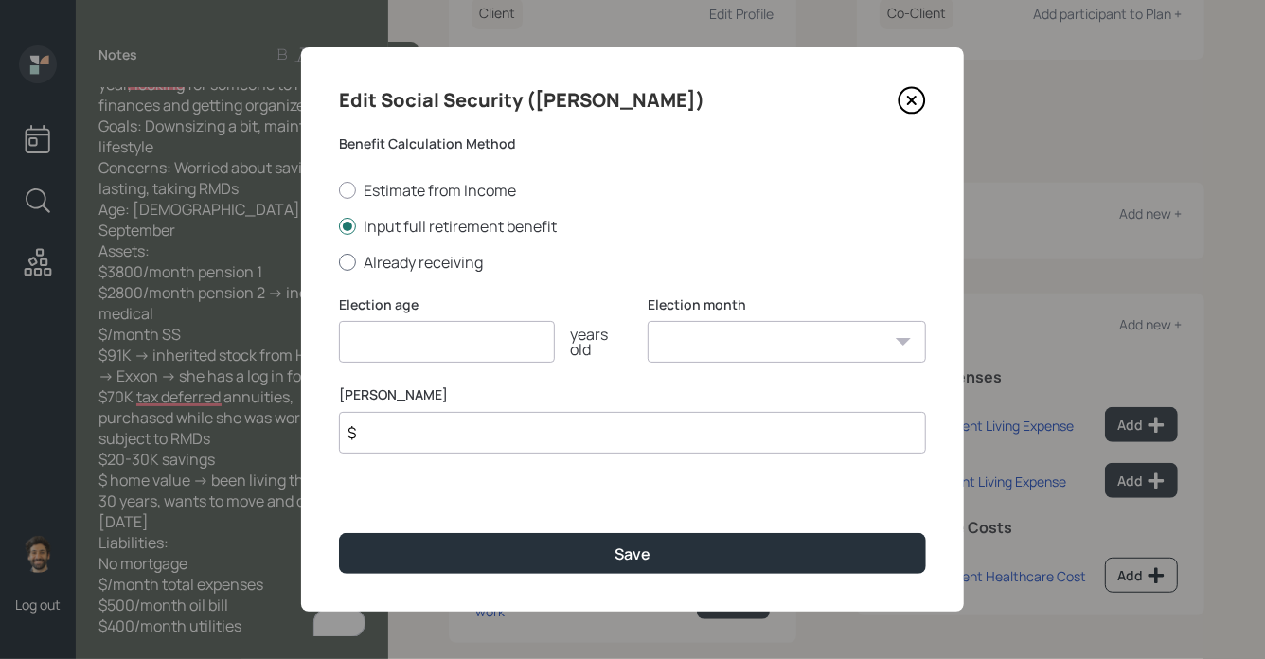
radio input "true"
click at [414, 432] on input "$" at bounding box center [632, 433] width 587 height 42
type input "$ 1"
click at [396, 339] on input "number" at bounding box center [447, 342] width 216 height 42
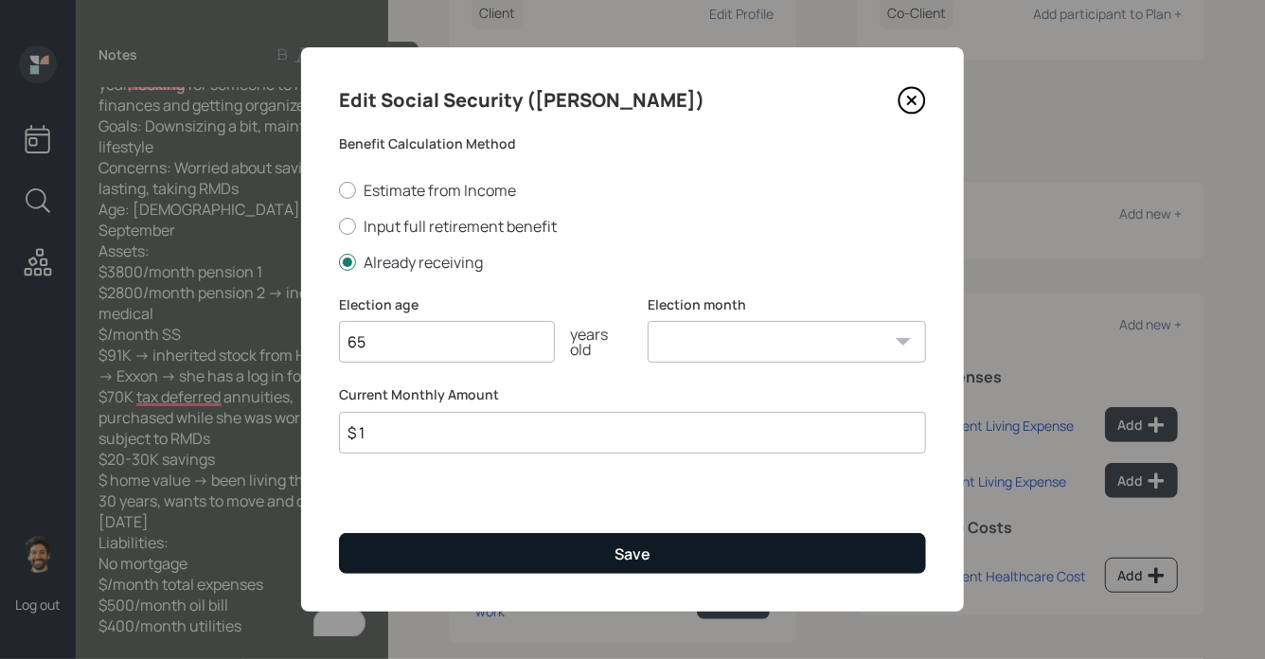
type input "65"
click at [433, 543] on button "Save" at bounding box center [632, 553] width 587 height 41
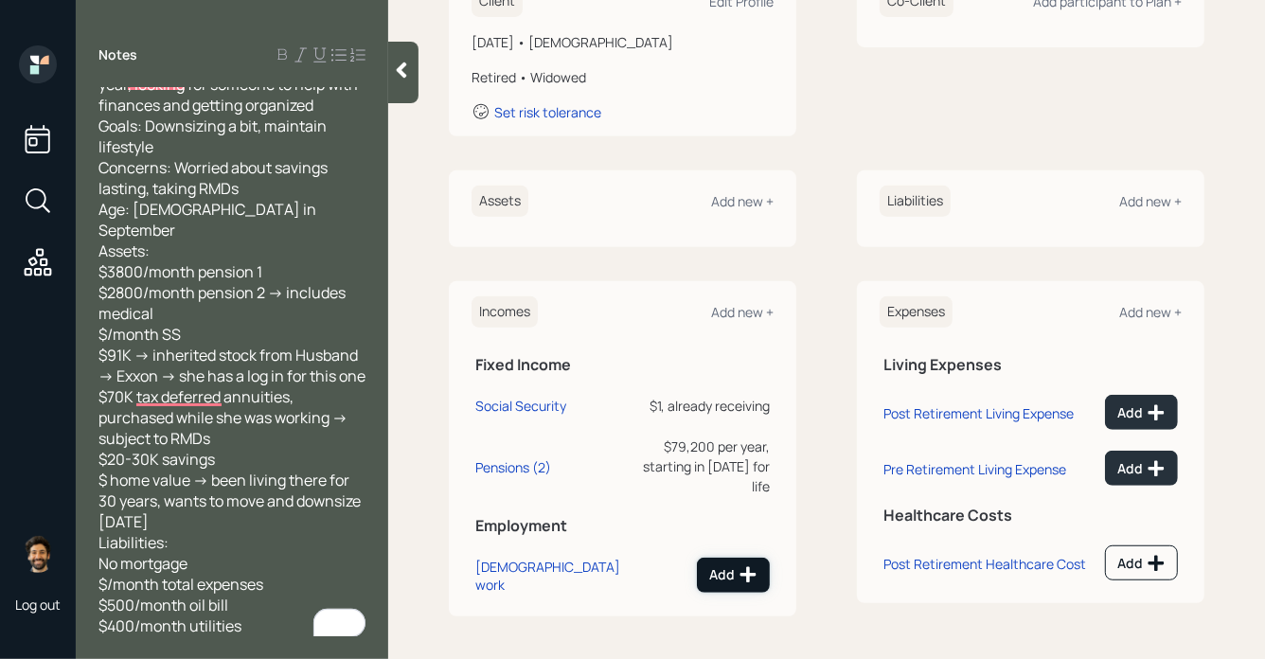
click at [723, 558] on button "Add" at bounding box center [733, 575] width 73 height 35
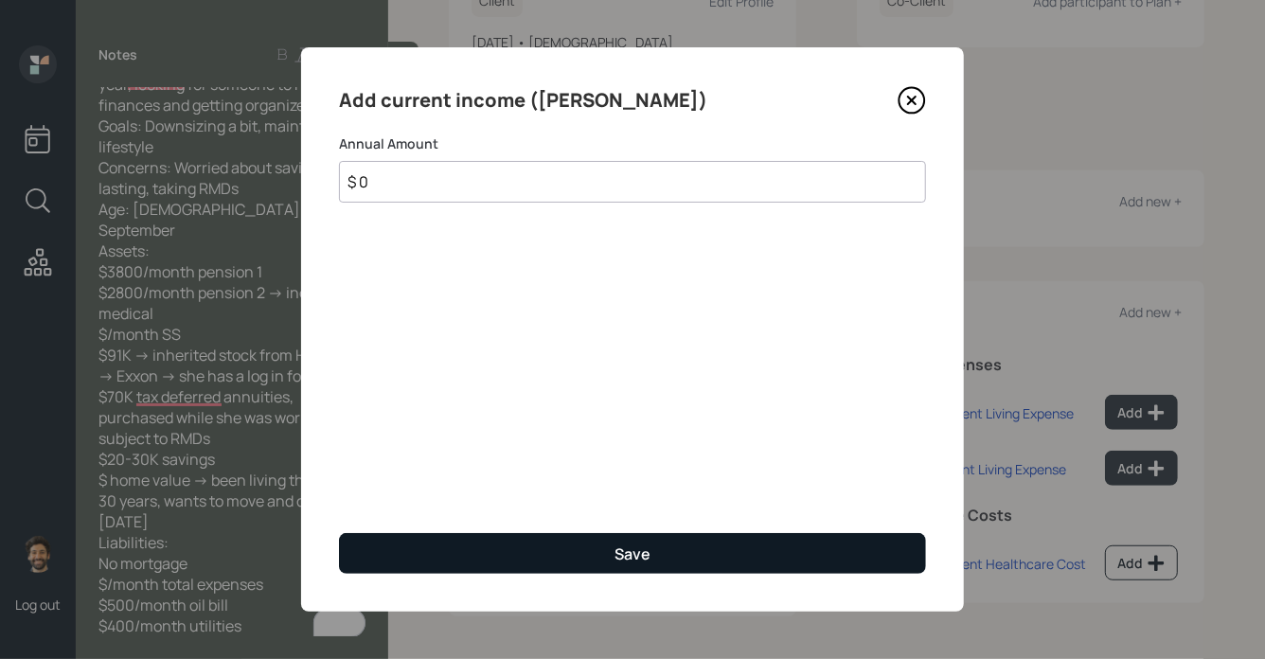
type input "$ 0"
click at [621, 563] on div "Save" at bounding box center [633, 554] width 36 height 21
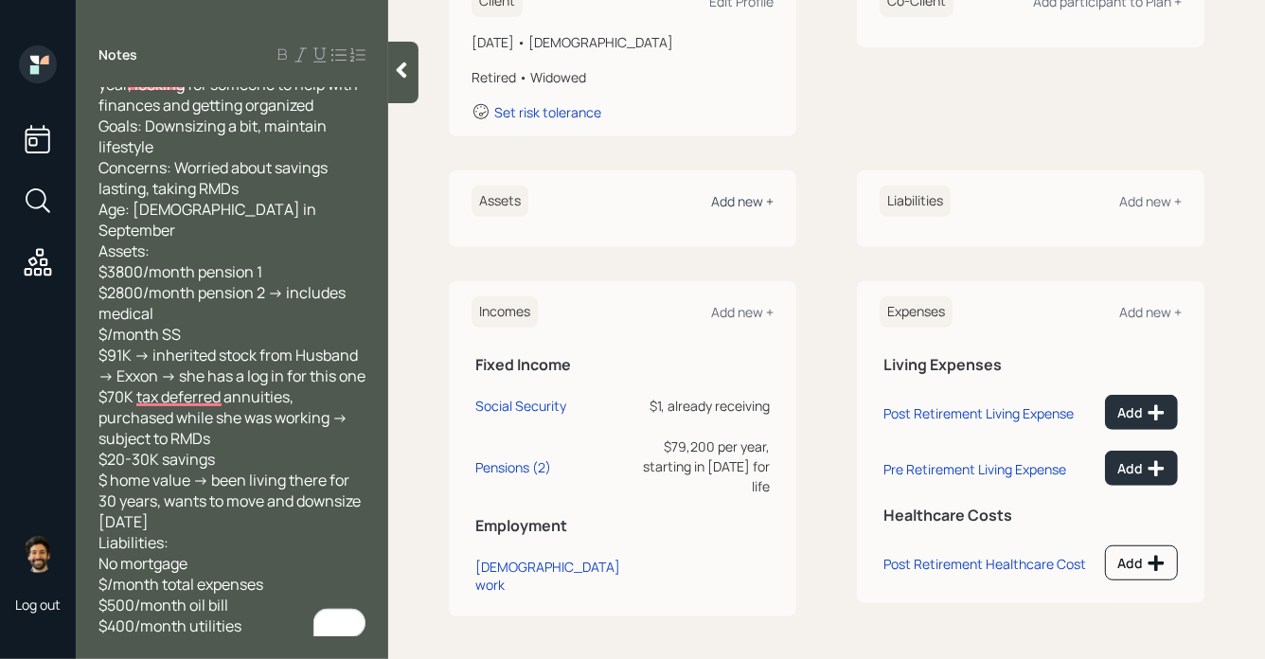
click at [737, 203] on div "Add new +" at bounding box center [742, 201] width 62 height 18
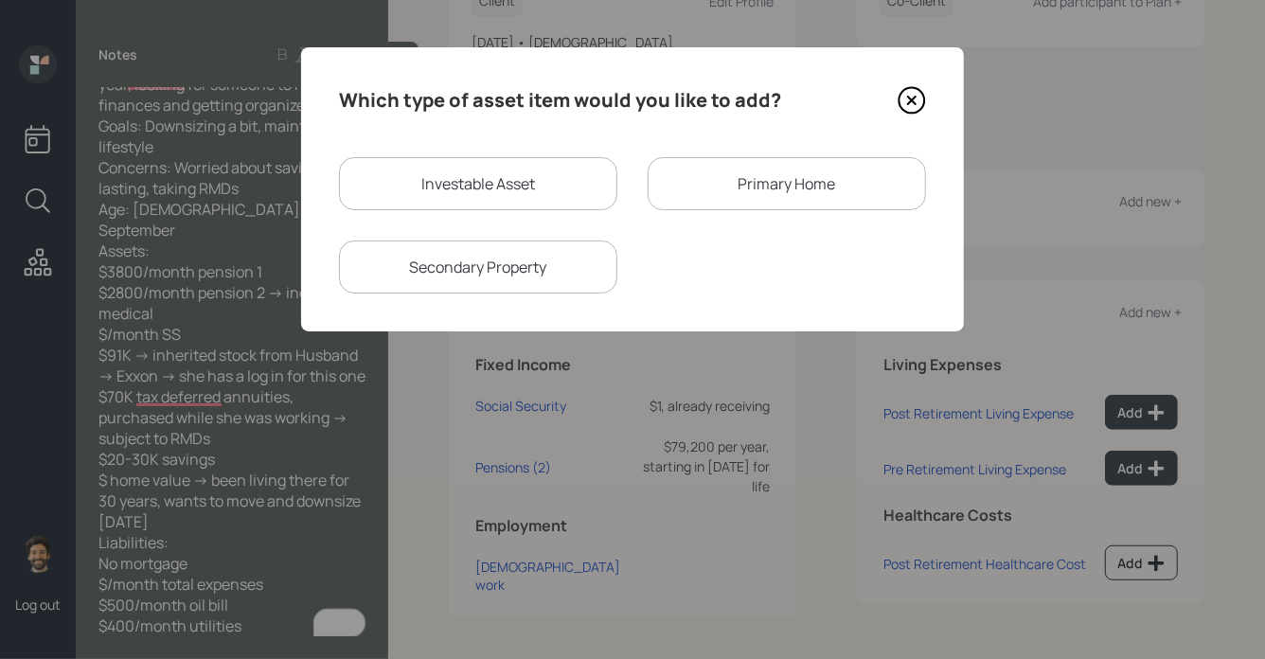
click at [492, 187] on div "Investable Asset" at bounding box center [478, 183] width 278 height 53
select select "taxable"
select select "balanced"
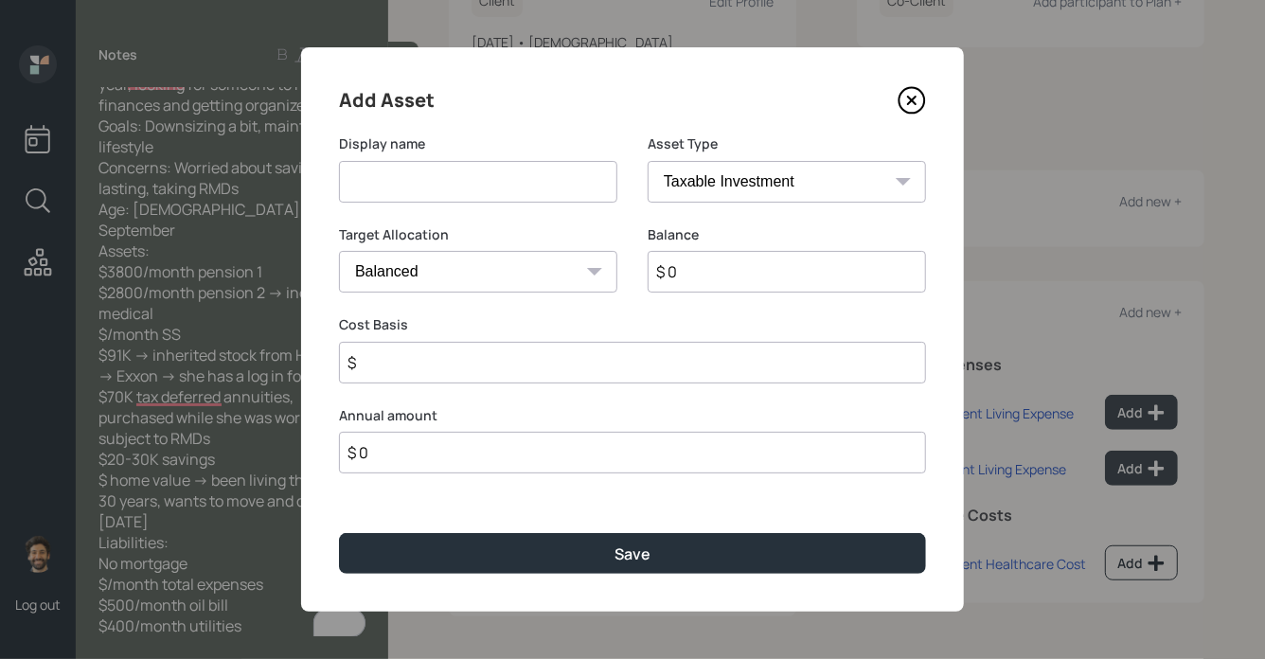
click at [434, 181] on input at bounding box center [478, 182] width 278 height 42
type input "U"
type input "Inherited Stock"
click at [684, 267] on input "$ 0" at bounding box center [787, 272] width 278 height 42
type input "$ 91,000"
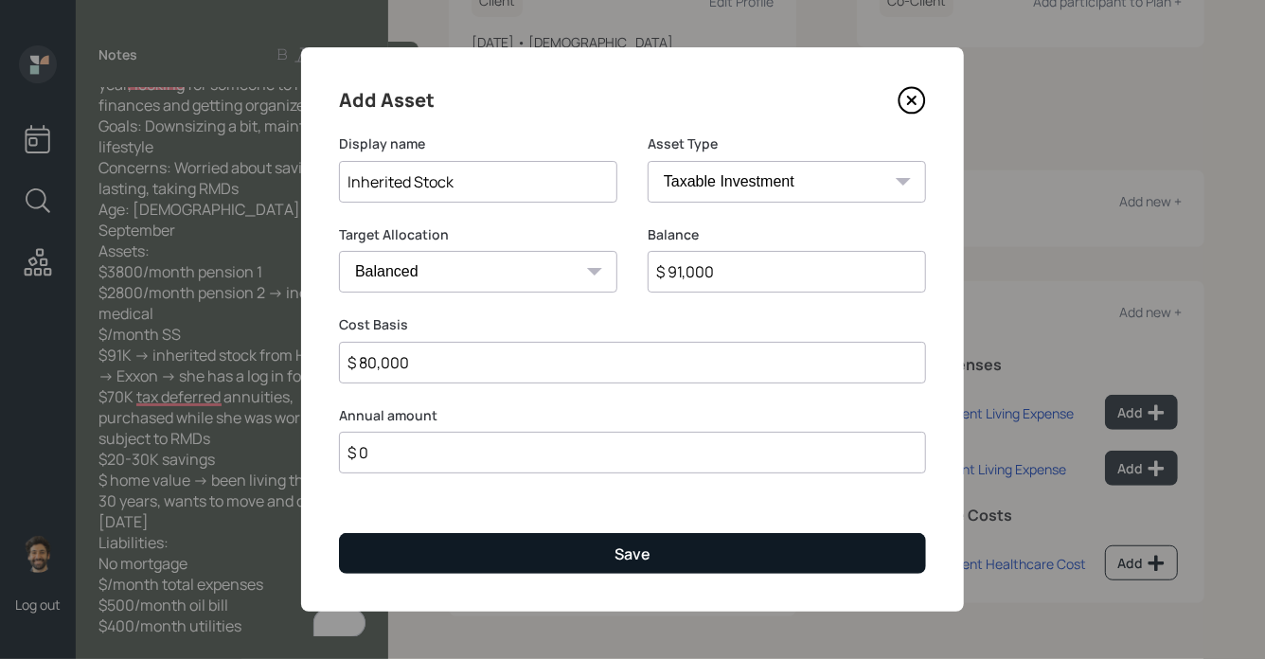
type input "$ 80,000"
click at [520, 569] on button "Save" at bounding box center [632, 553] width 587 height 41
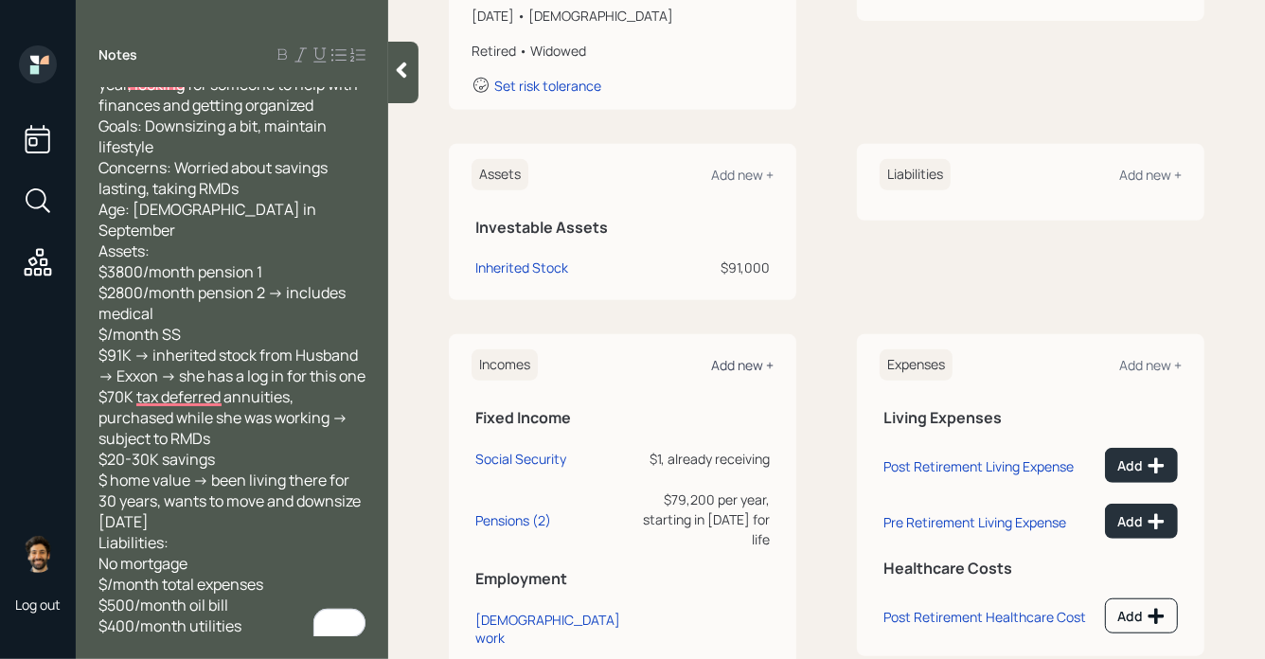
click at [750, 366] on div "Add new +" at bounding box center [742, 365] width 62 height 18
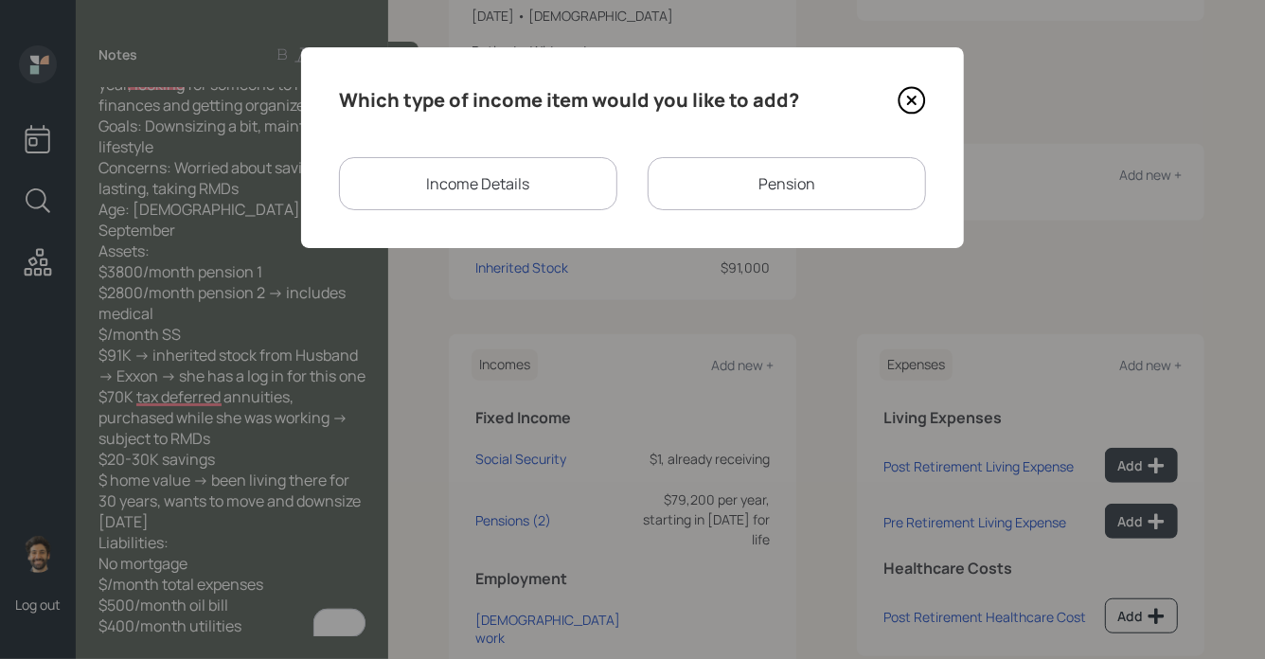
click at [487, 193] on div "Income Details" at bounding box center [478, 183] width 278 height 53
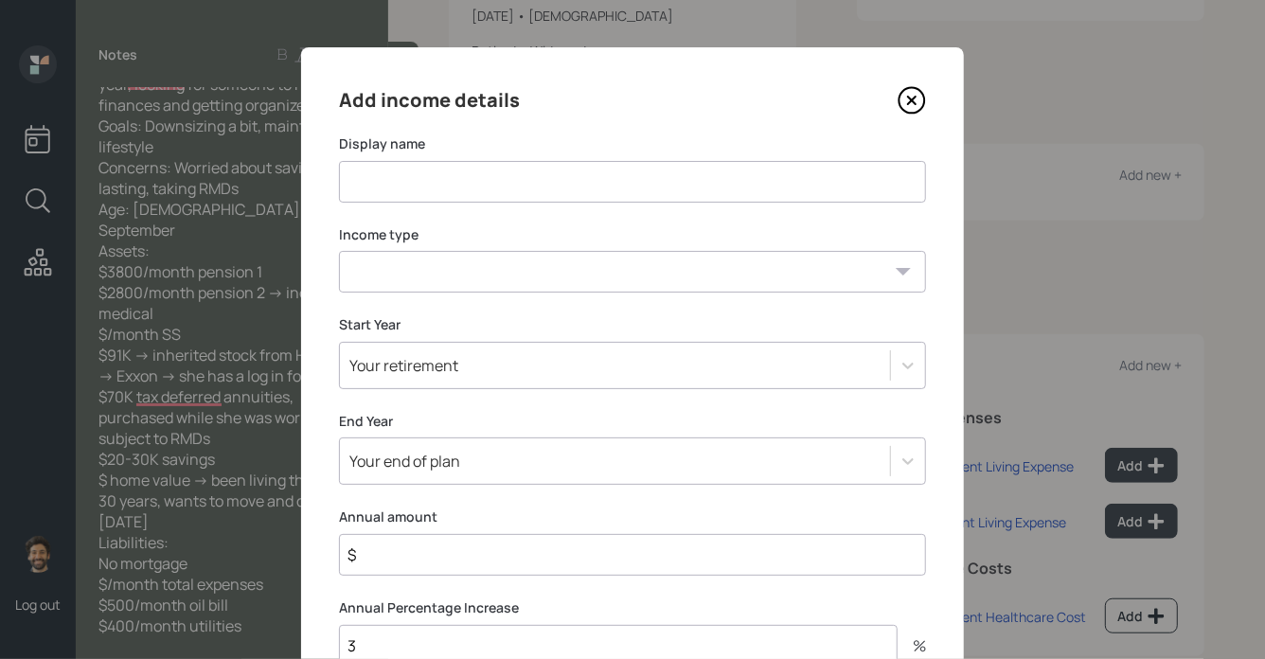
click at [433, 189] on input at bounding box center [632, 182] width 587 height 42
click at [909, 105] on icon at bounding box center [912, 100] width 28 height 28
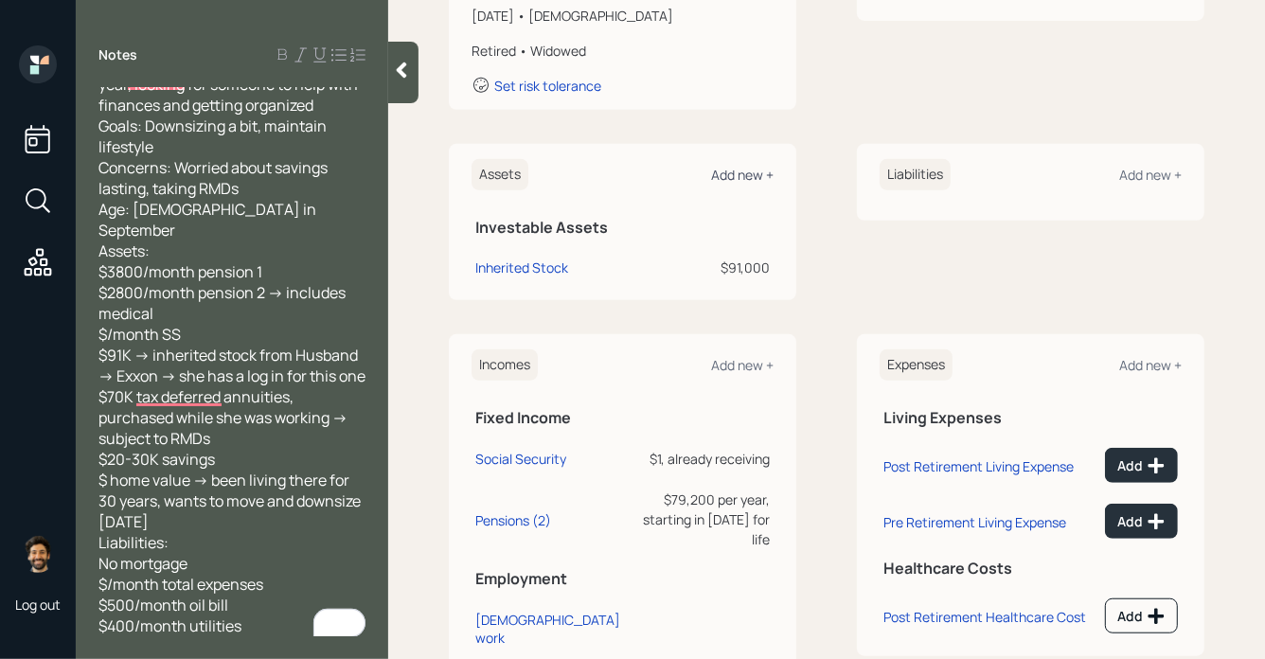
click at [756, 170] on div "Add new +" at bounding box center [742, 175] width 62 height 18
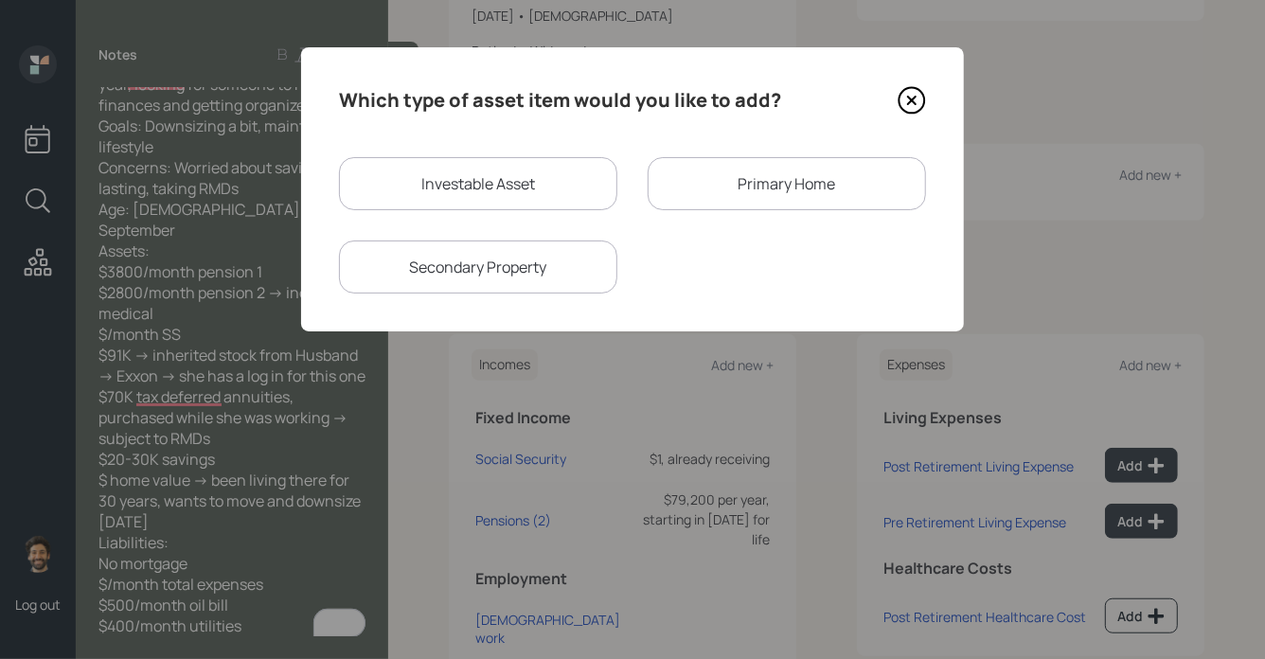
click at [504, 177] on div "Investable Asset" at bounding box center [478, 183] width 278 height 53
select select "taxable"
select select "balanced"
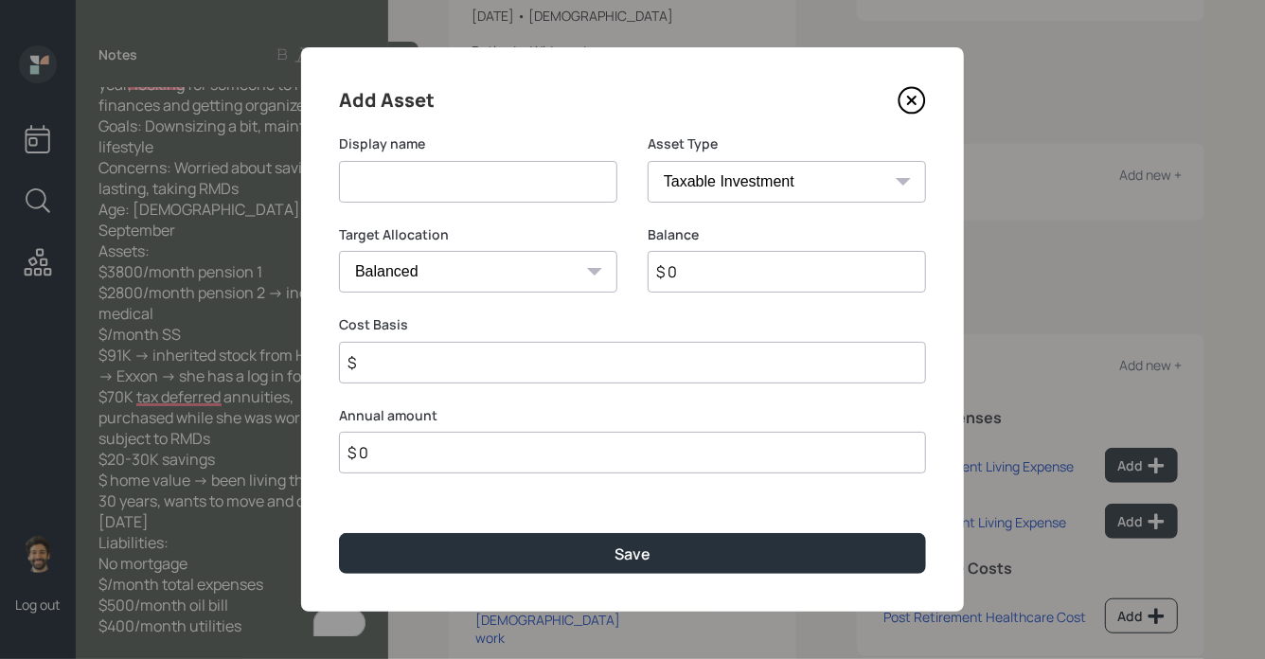
click at [444, 186] on input at bounding box center [478, 182] width 278 height 42
type input "Tax Deferred Annuity"
click at [704, 261] on input "$ 0" at bounding box center [787, 272] width 278 height 42
type input "$ 70,000"
click at [693, 158] on div "Asset Type SEP [PERSON_NAME] IRA 401(k) [PERSON_NAME] 401(k) 403(b) [PERSON_NAM…" at bounding box center [787, 168] width 278 height 68
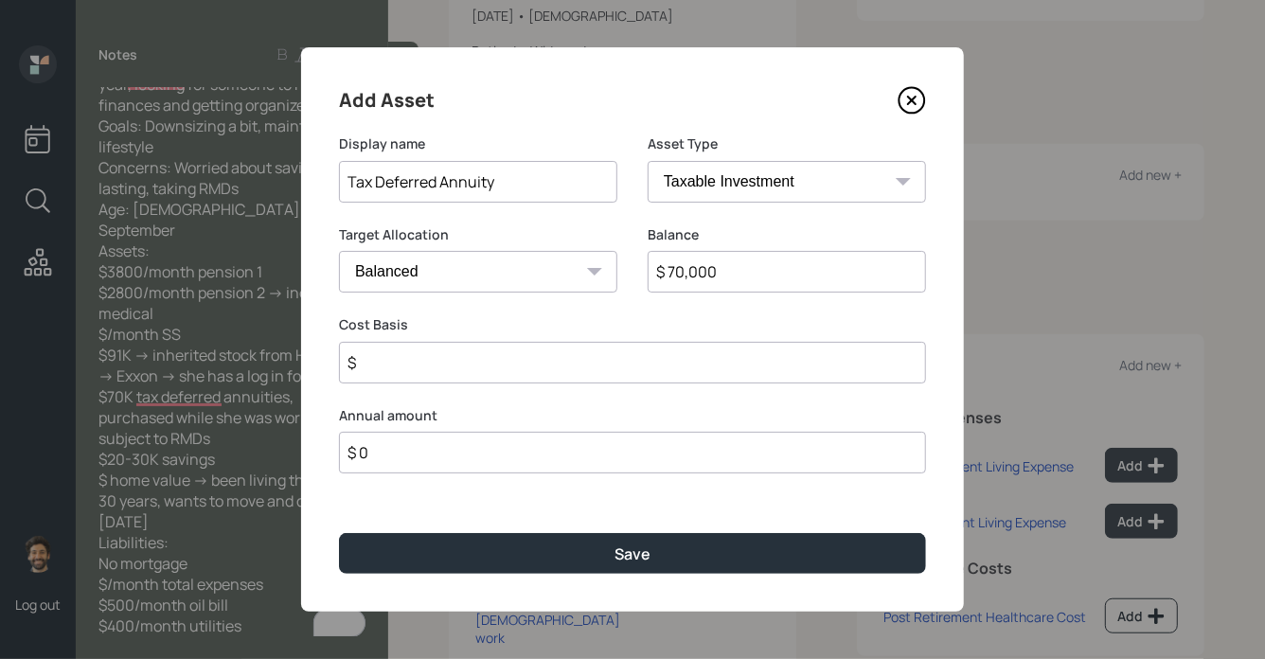
click at [695, 176] on select "SEP [PERSON_NAME] IRA 401(k) [PERSON_NAME] 401(k) 403(b) [PERSON_NAME] 403(b) 4…" at bounding box center [787, 182] width 278 height 42
select select "ira"
click at [648, 161] on select "SEP [PERSON_NAME] IRA 401(k) [PERSON_NAME] 401(k) 403(b) [PERSON_NAME] 403(b) 4…" at bounding box center [787, 182] width 278 height 42
click at [435, 364] on input "$" at bounding box center [632, 363] width 587 height 42
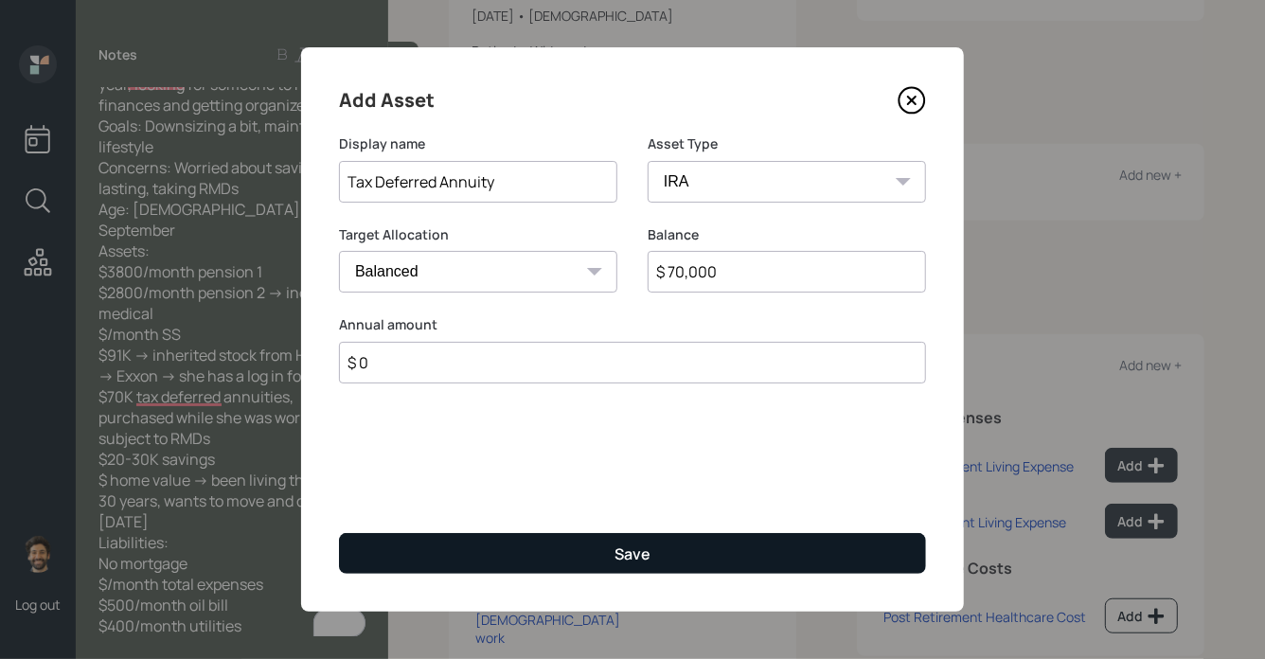
type input "$ 0"
click at [456, 542] on button "Save" at bounding box center [632, 553] width 587 height 41
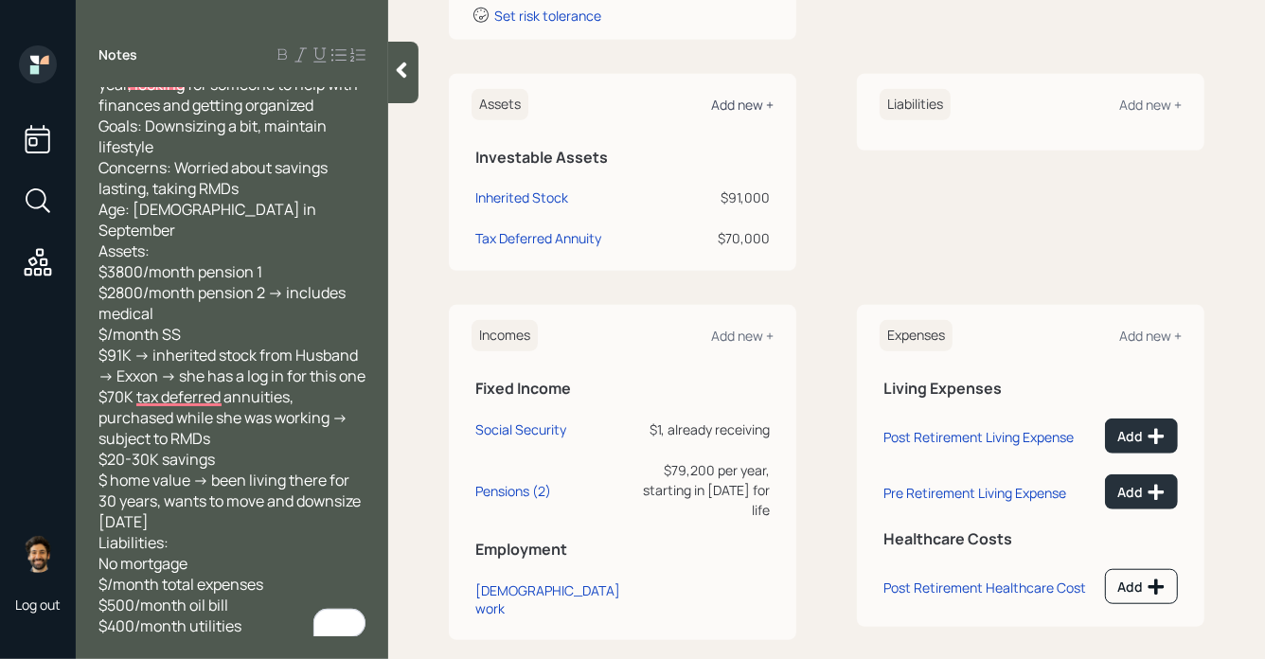
click at [761, 100] on div "Add new +" at bounding box center [742, 105] width 62 height 18
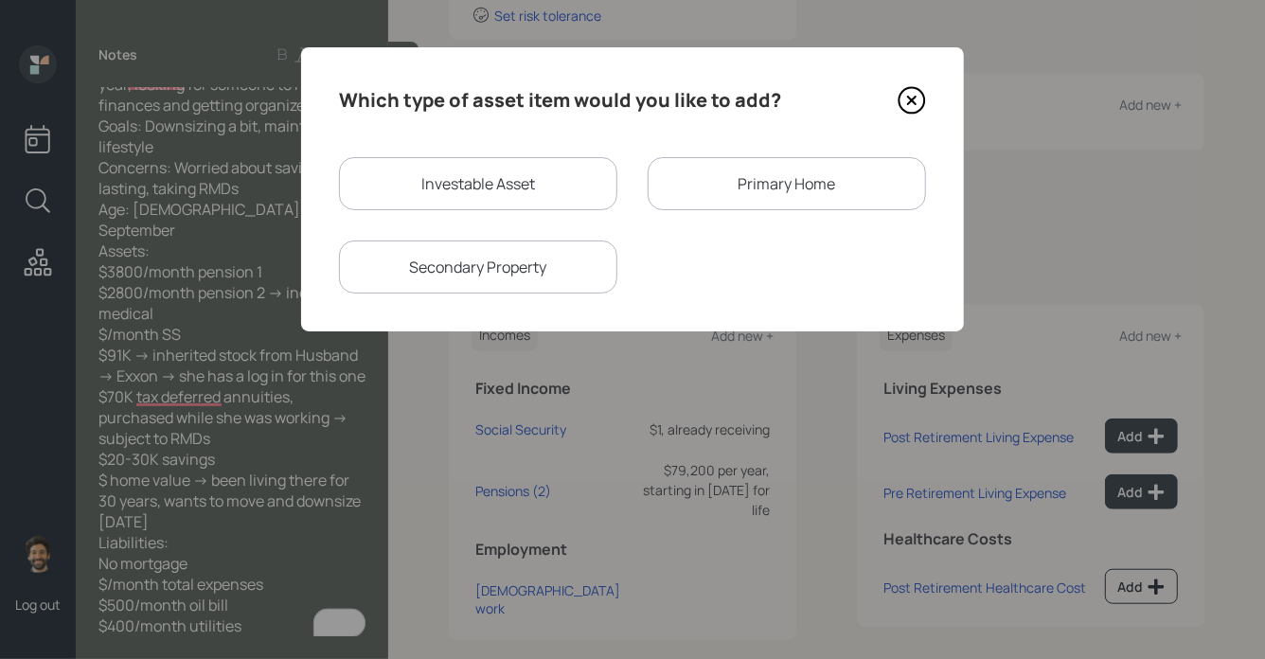
click at [497, 166] on div "Investable Asset" at bounding box center [478, 183] width 278 height 53
select select "taxable"
select select "balanced"
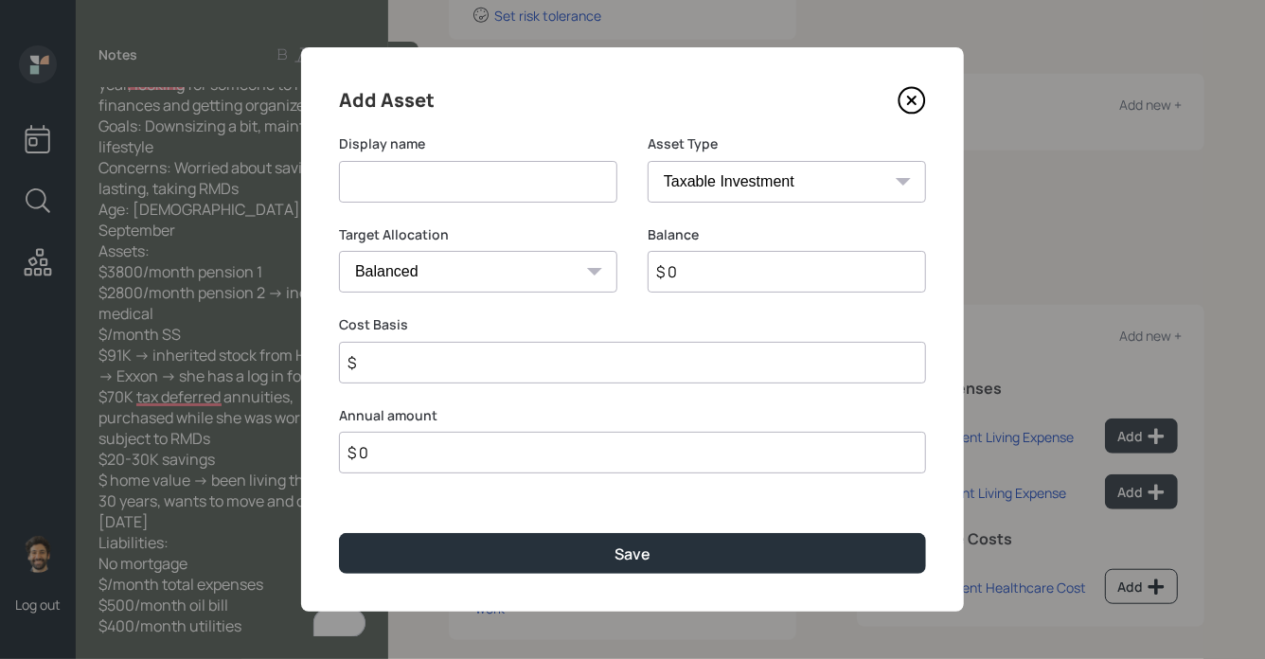
click at [419, 191] on input at bounding box center [478, 182] width 278 height 42
type input "Checking / Savings"
click at [718, 274] on input "$ 0" at bounding box center [787, 272] width 278 height 42
type input "$ 25,000"
click at [712, 175] on select "SEP [PERSON_NAME] IRA 401(k) [PERSON_NAME] 401(k) 403(b) [PERSON_NAME] 403(b) 4…" at bounding box center [787, 182] width 278 height 42
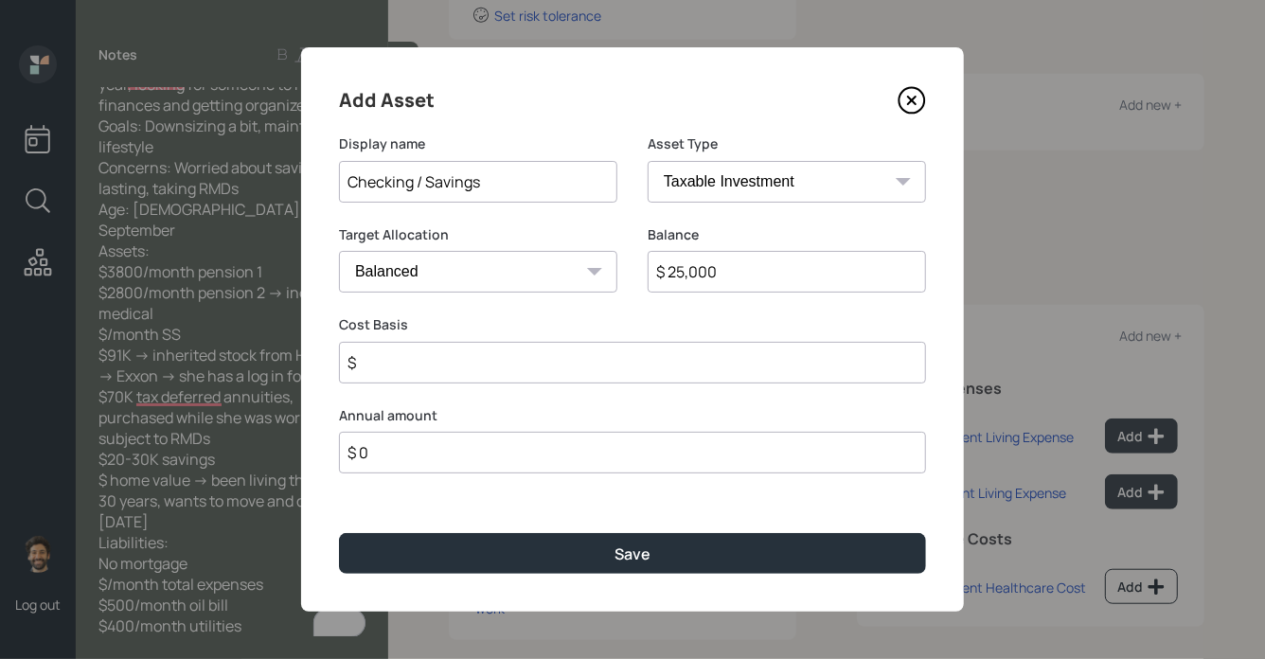
select select "emergency_fund"
click at [648, 161] on select "SEP [PERSON_NAME] IRA 401(k) [PERSON_NAME] 401(k) 403(b) [PERSON_NAME] 403(b) 4…" at bounding box center [787, 182] width 278 height 42
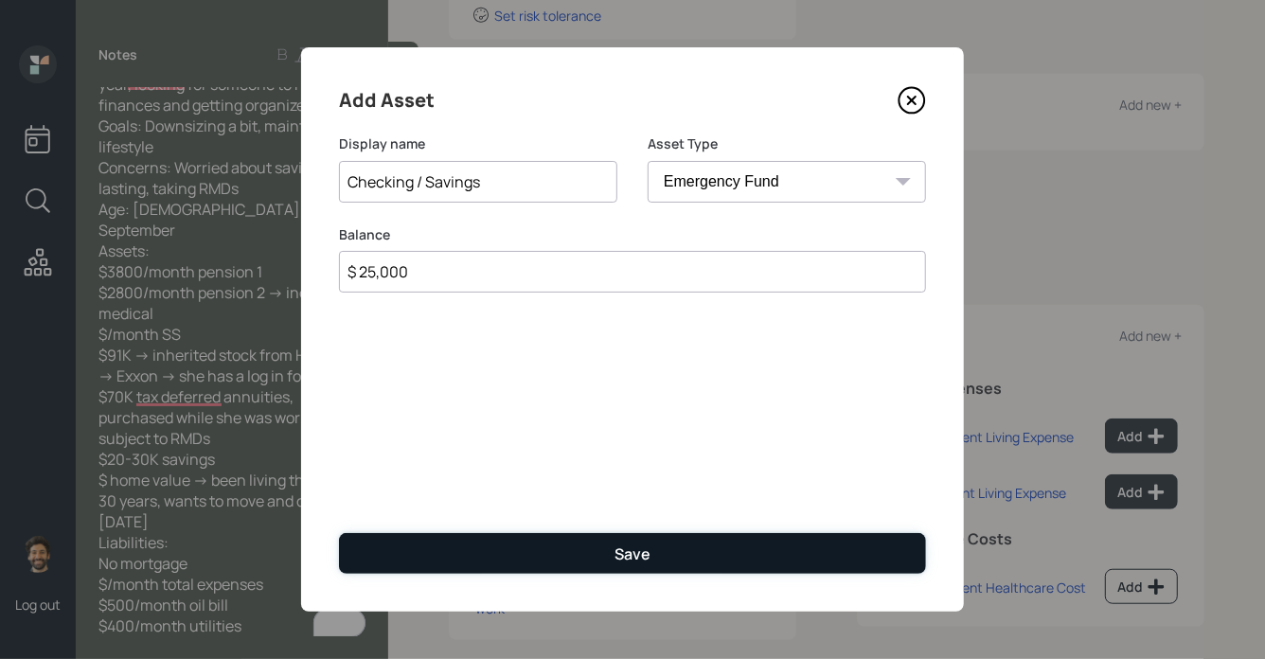
click at [473, 546] on button "Save" at bounding box center [632, 553] width 587 height 41
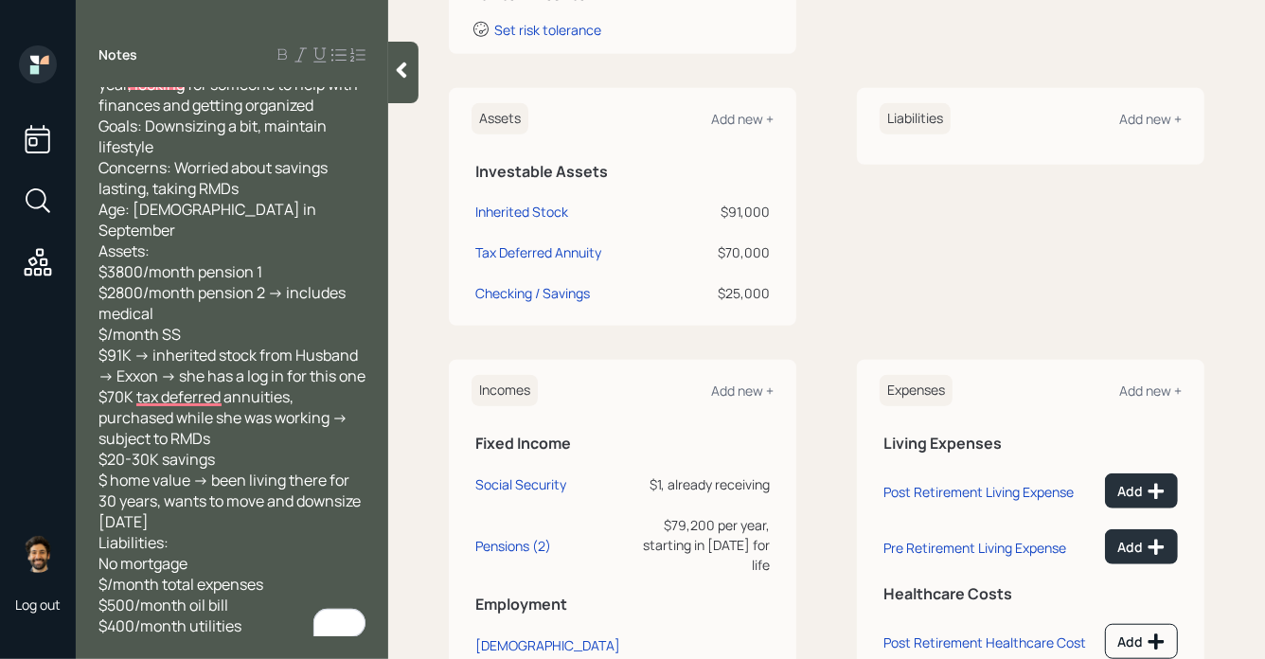
scroll to position [393, 0]
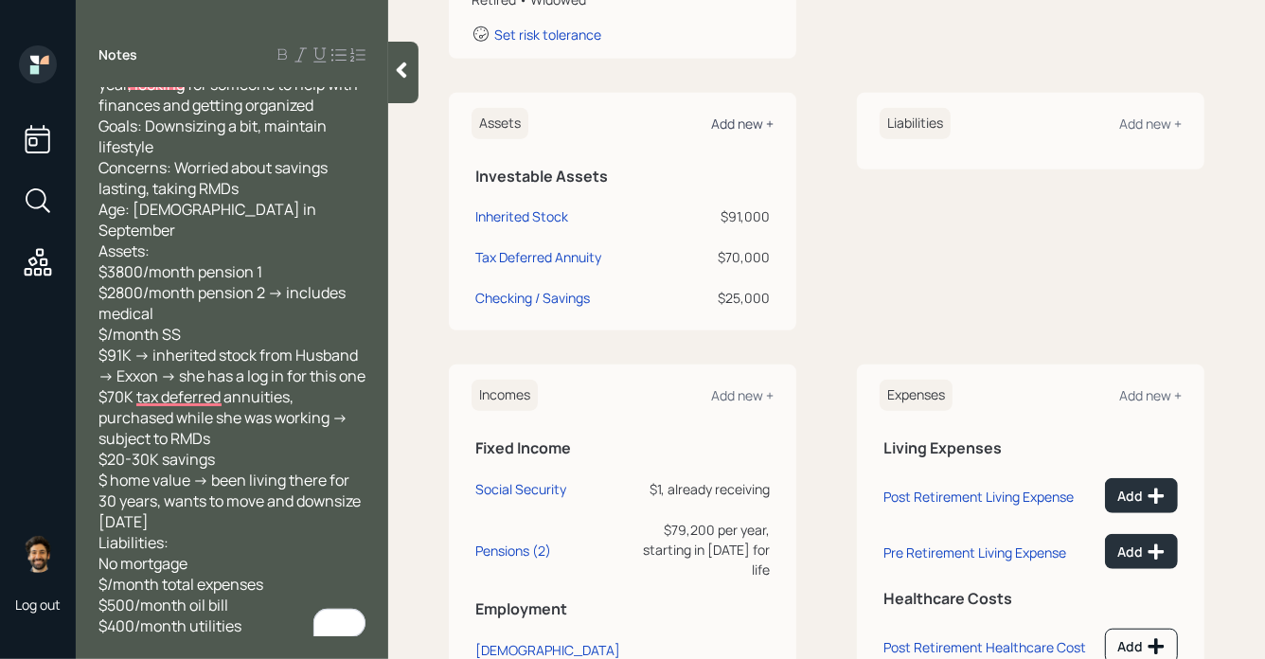
click at [735, 122] on div "Add new +" at bounding box center [742, 124] width 62 height 18
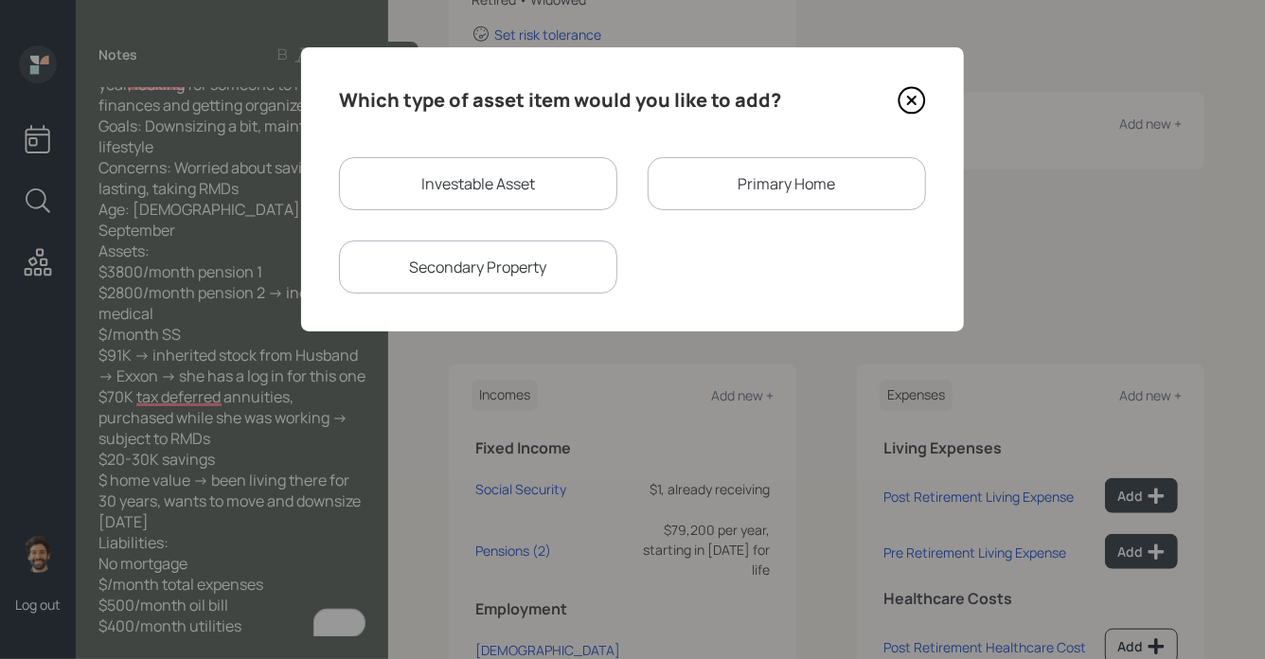
click at [722, 190] on div "Primary Home" at bounding box center [787, 183] width 278 height 53
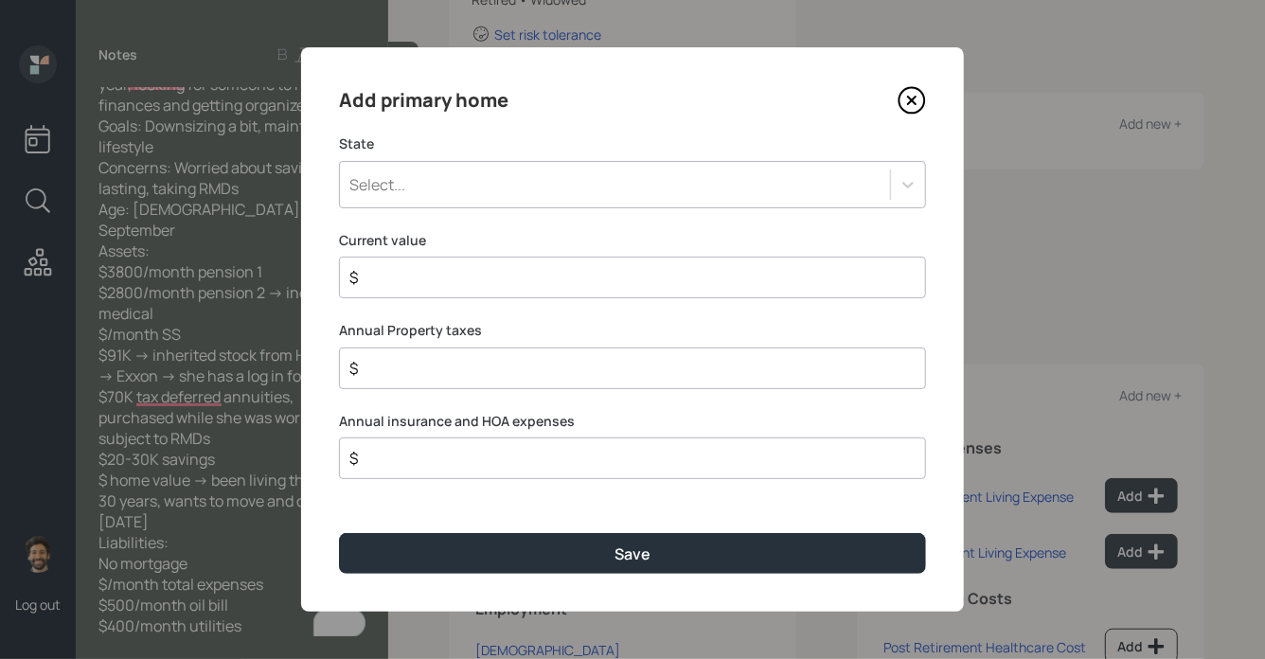
click at [485, 184] on div "Select..." at bounding box center [615, 185] width 550 height 32
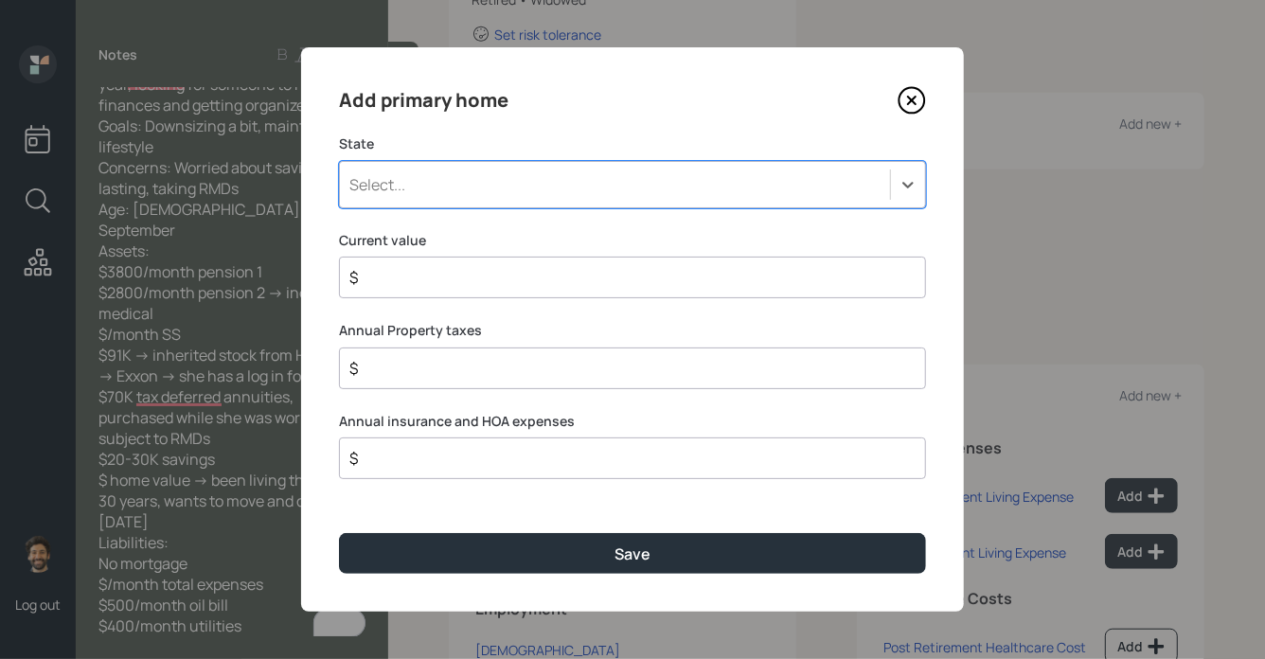
click at [415, 187] on div "Select..." at bounding box center [615, 185] width 550 height 32
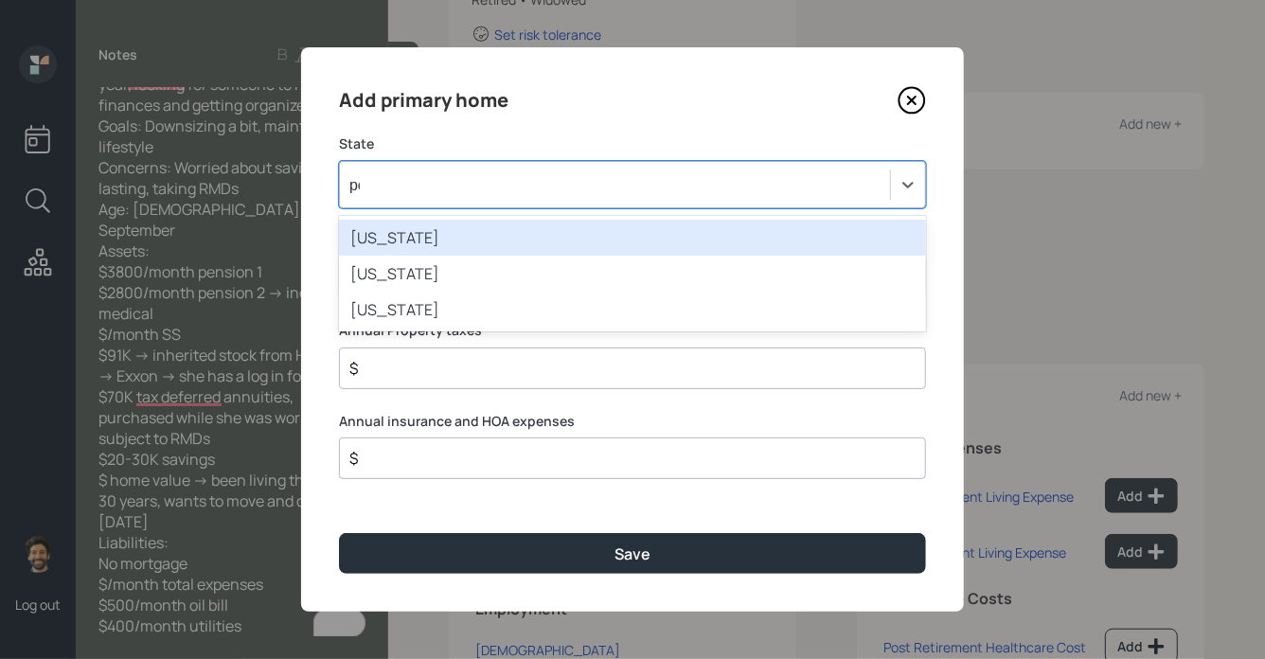
type input "pen"
click at [435, 238] on div "[US_STATE]" at bounding box center [632, 238] width 587 height 36
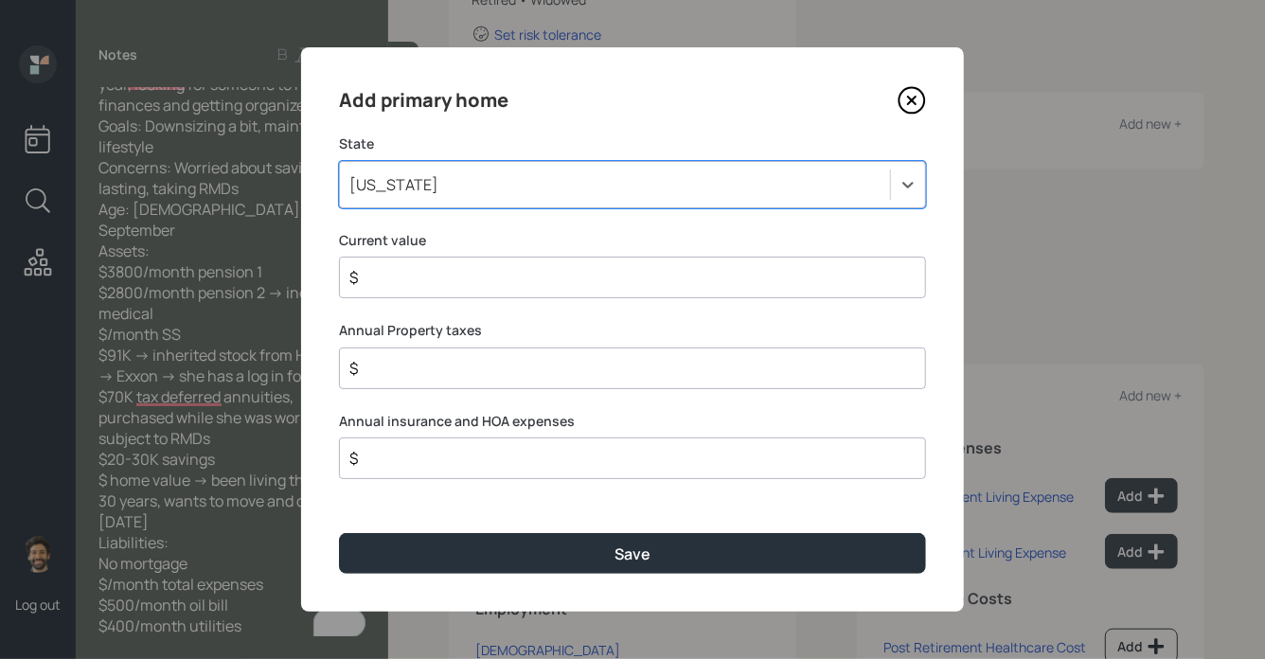
click at [420, 287] on input "$" at bounding box center [625, 277] width 555 height 23
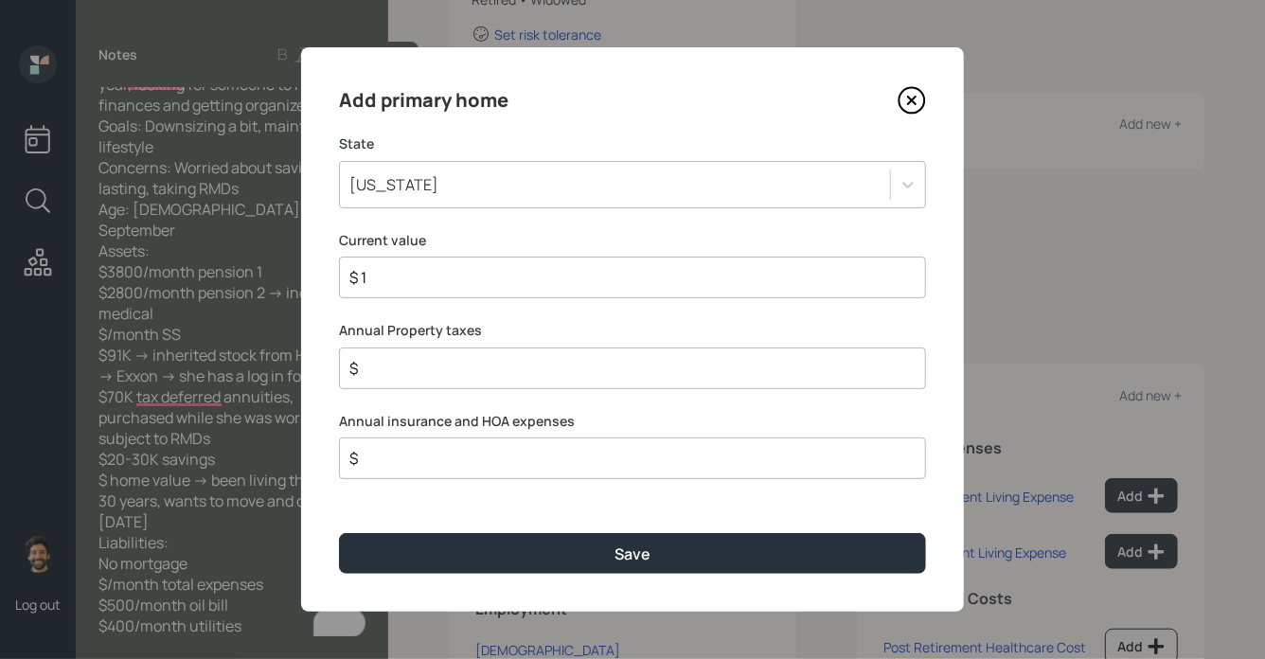
type input "$ 1"
click at [399, 575] on div "Add primary home State [US_STATE] Current value $ 1 Annual Property taxes $ 1 A…" at bounding box center [632, 329] width 663 height 564
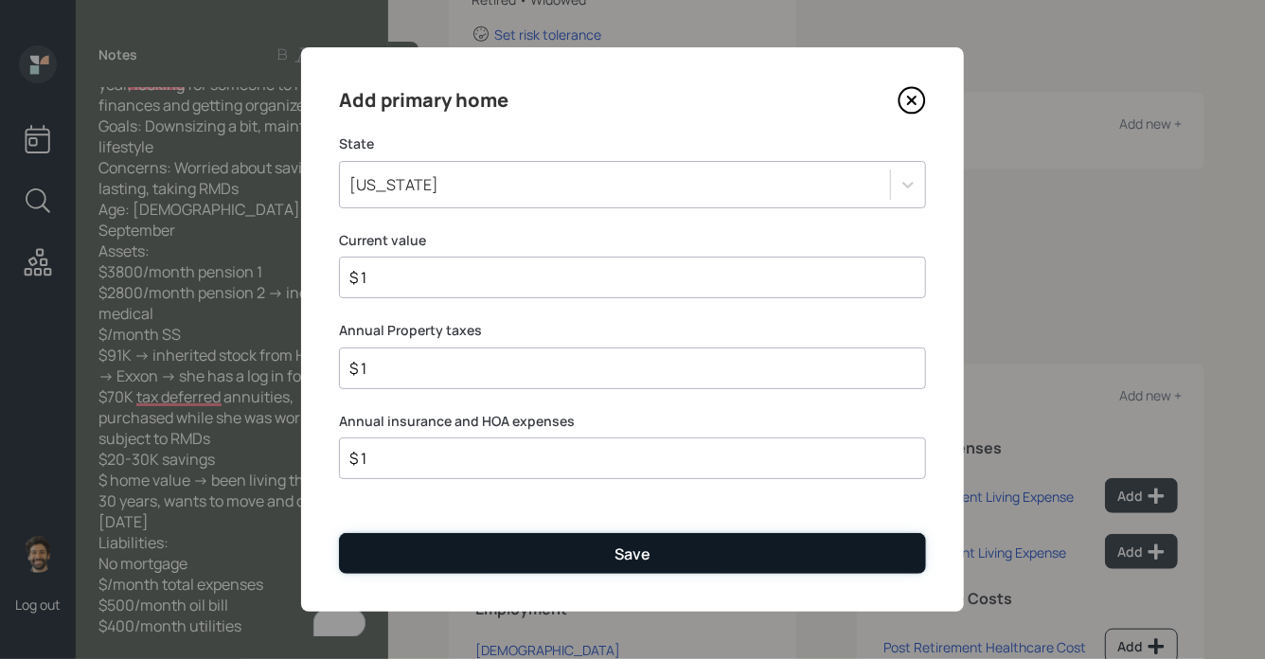
click at [404, 560] on button "Save" at bounding box center [632, 553] width 587 height 41
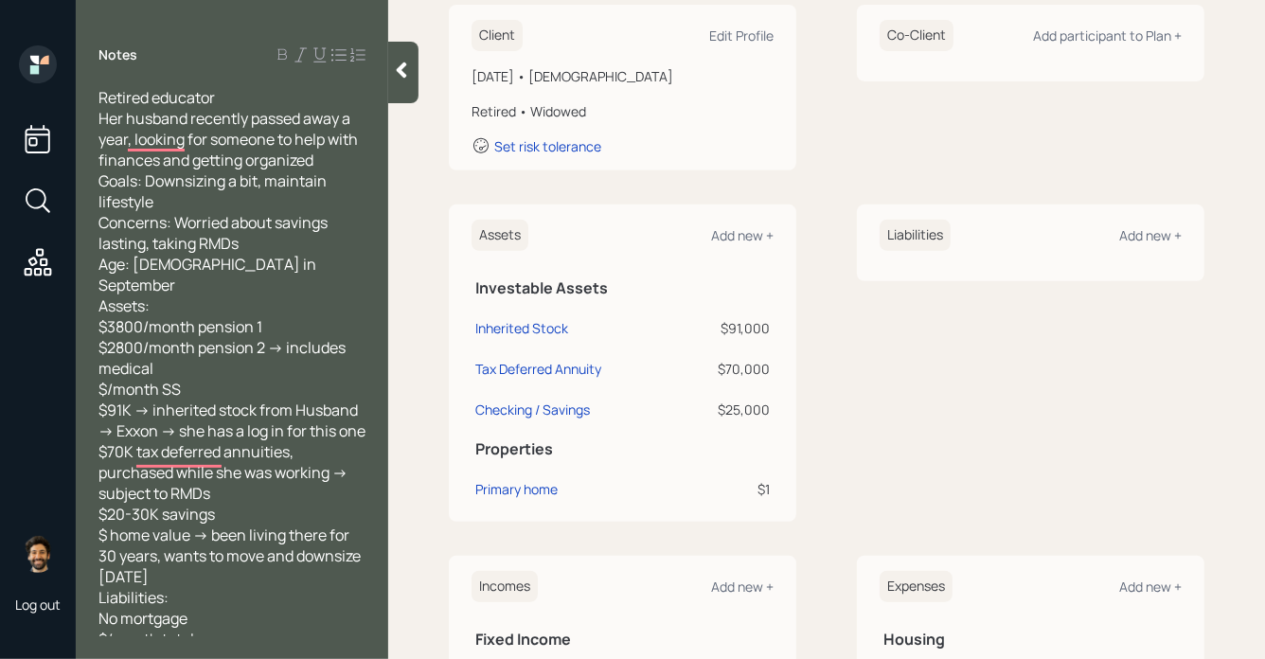
click at [392, 86] on div at bounding box center [403, 73] width 30 height 62
